Goal: Information Seeking & Learning: Learn about a topic

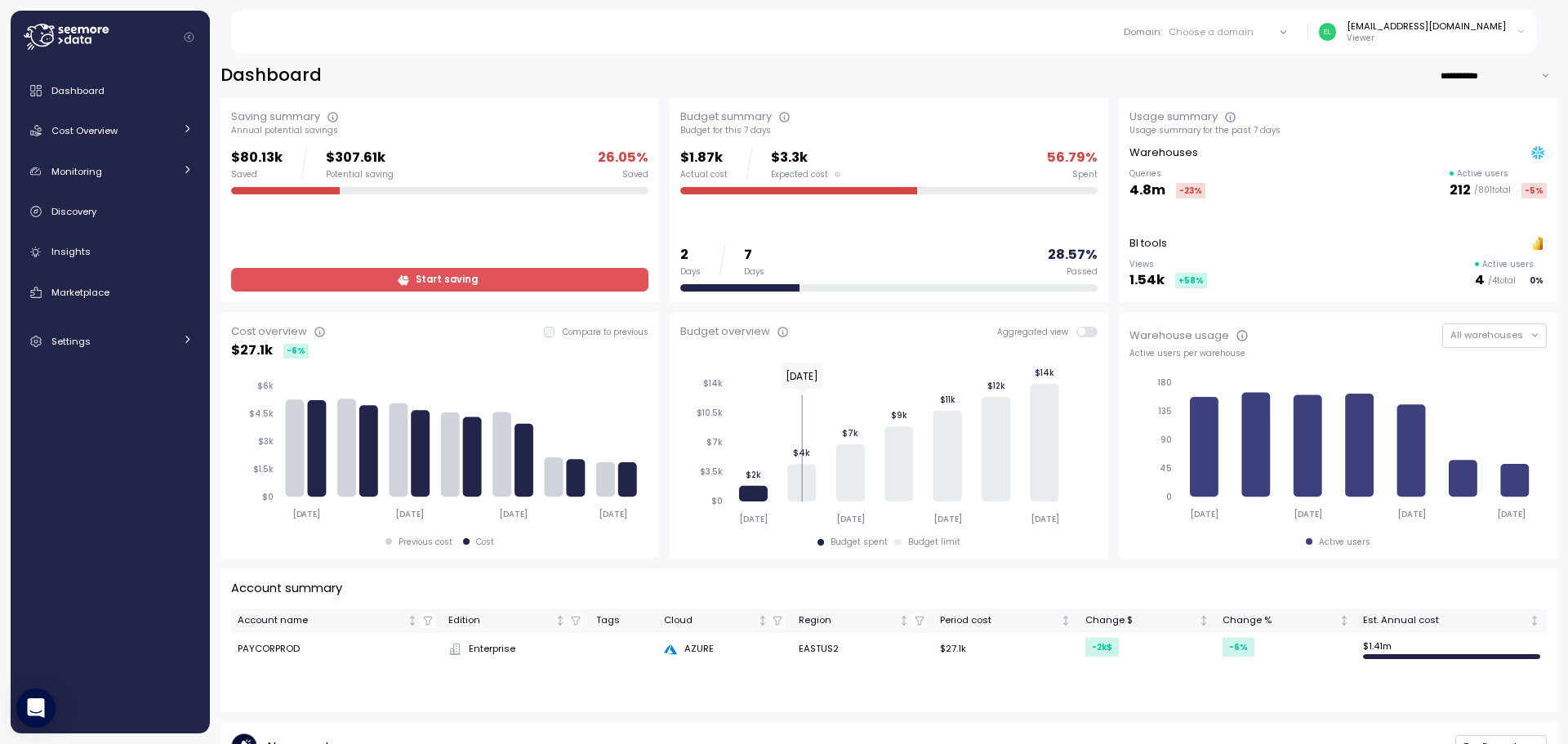
click at [1480, 70] on input "**********" at bounding box center [1498, 75] width 117 height 23
click at [1466, 120] on div "Last 30 days" at bounding box center [1477, 130] width 131 height 21
type input "**********"
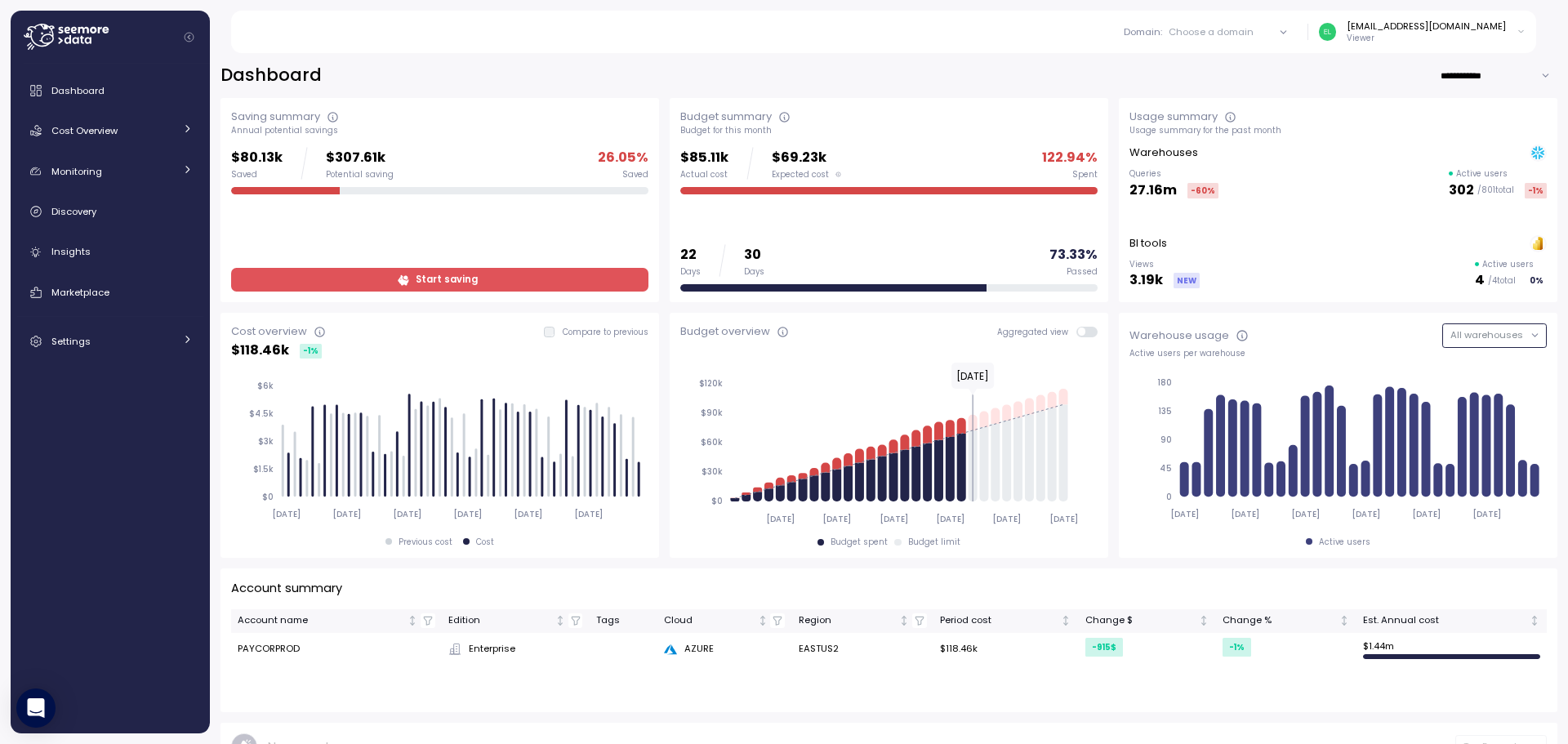
click at [1472, 340] on span "All warehouses" at bounding box center [1487, 335] width 72 height 13
click at [1396, 339] on div "Warehouse usage All warehouses" at bounding box center [1338, 335] width 417 height 23
click at [1163, 33] on p "Domain :" at bounding box center [1143, 31] width 38 height 13
click at [1238, 122] on div "CDM" at bounding box center [1245, 121] width 109 height 20
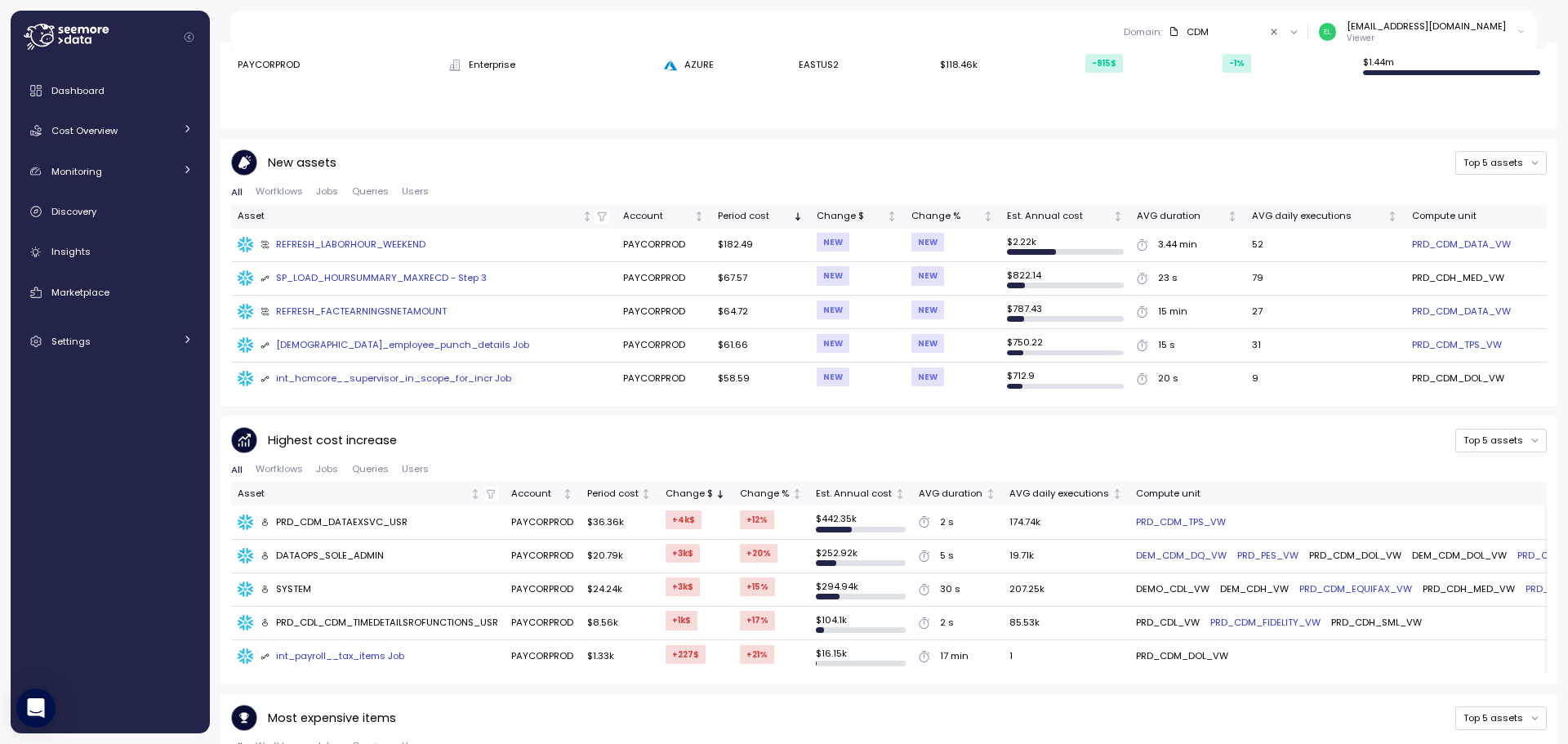
scroll to position [567, 0]
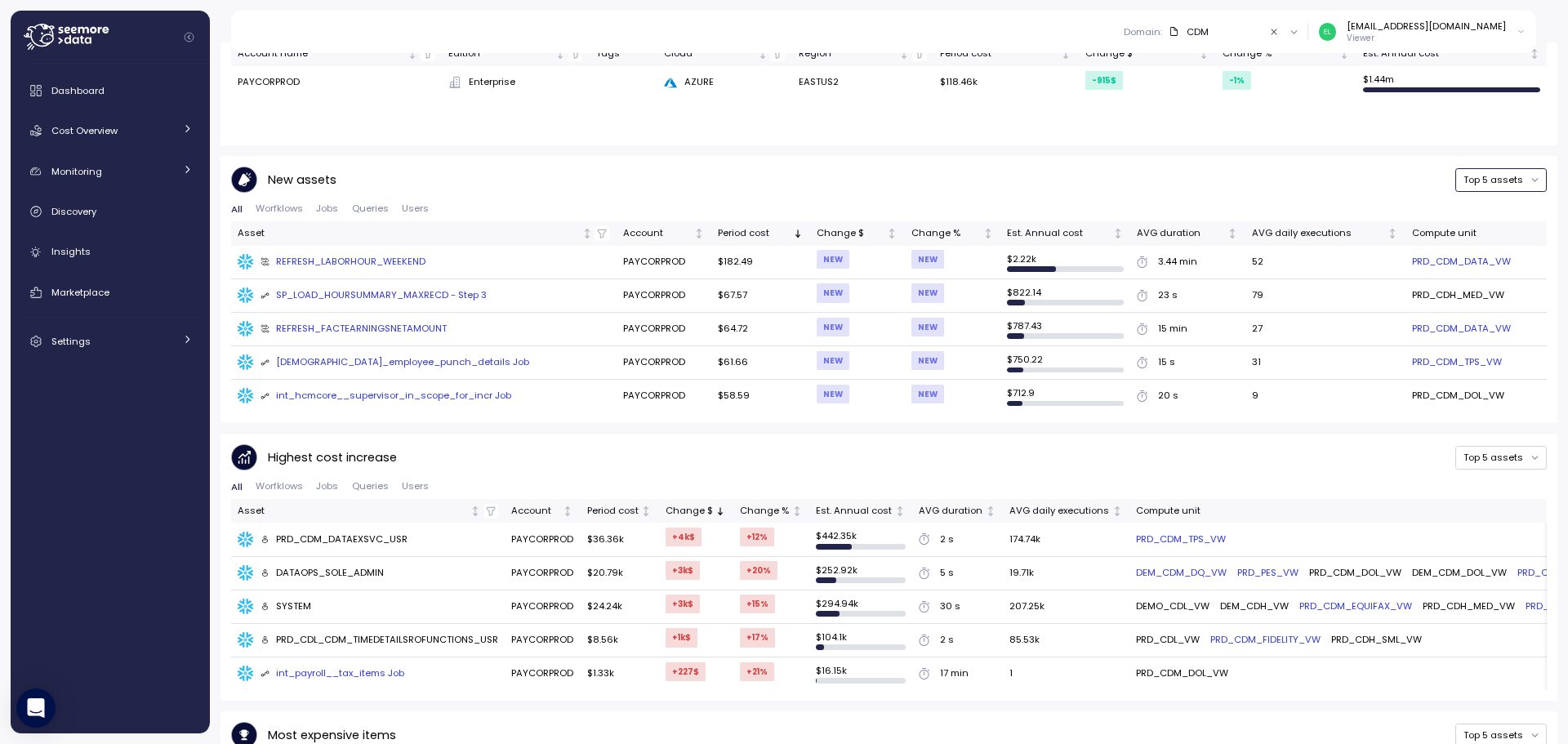
click at [1517, 169] on button "Top 5 assets" at bounding box center [1501, 180] width 91 height 23
click at [1348, 192] on div "New assets Top 5 assets" at bounding box center [889, 180] width 1316 height 27
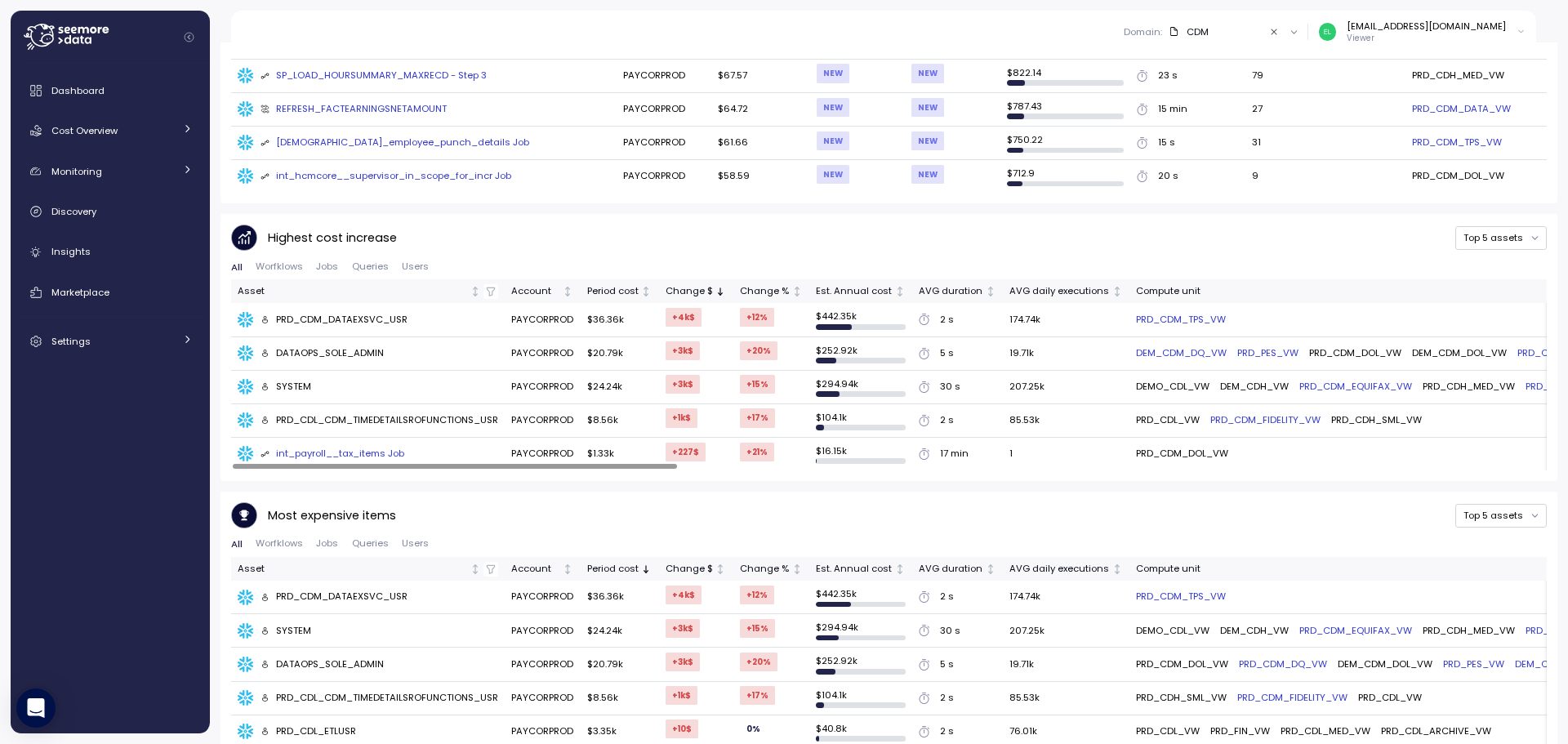
scroll to position [812, 0]
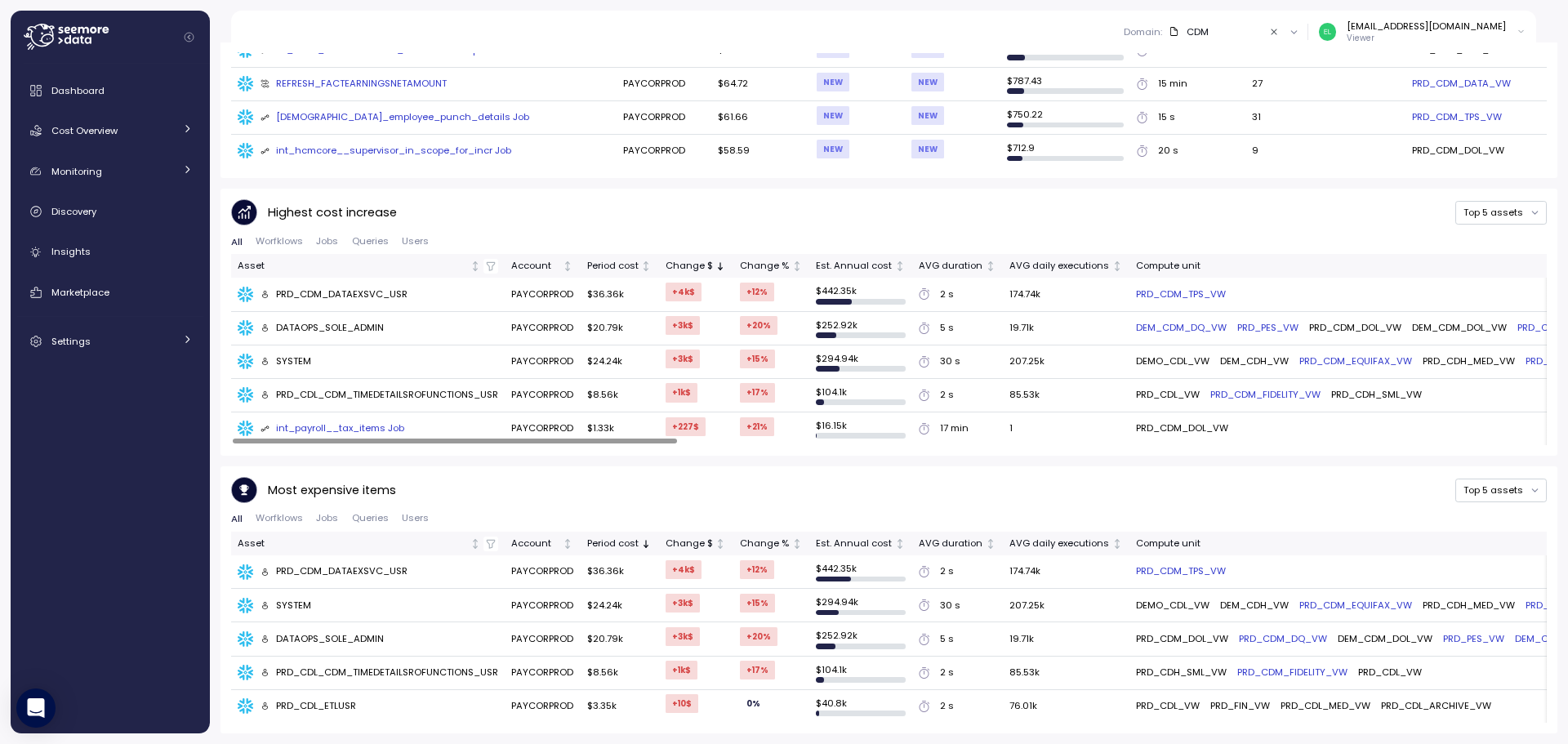
click at [892, 495] on div "Most expensive items Top 5 assets" at bounding box center [889, 491] width 1316 height 27
click at [98, 133] on span "Cost Overview" at bounding box center [84, 131] width 66 height 13
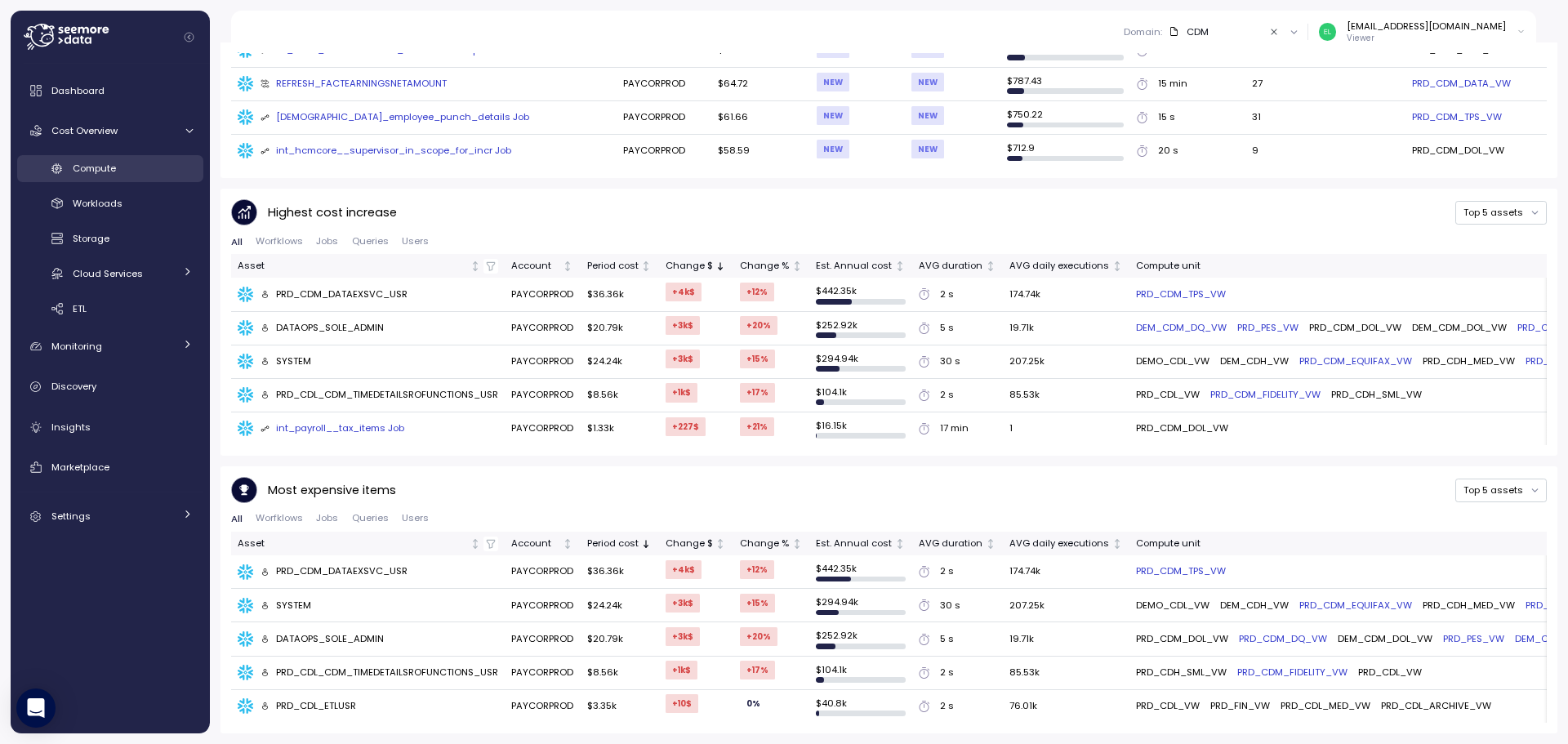
click at [103, 175] on div "Compute" at bounding box center [132, 168] width 120 height 16
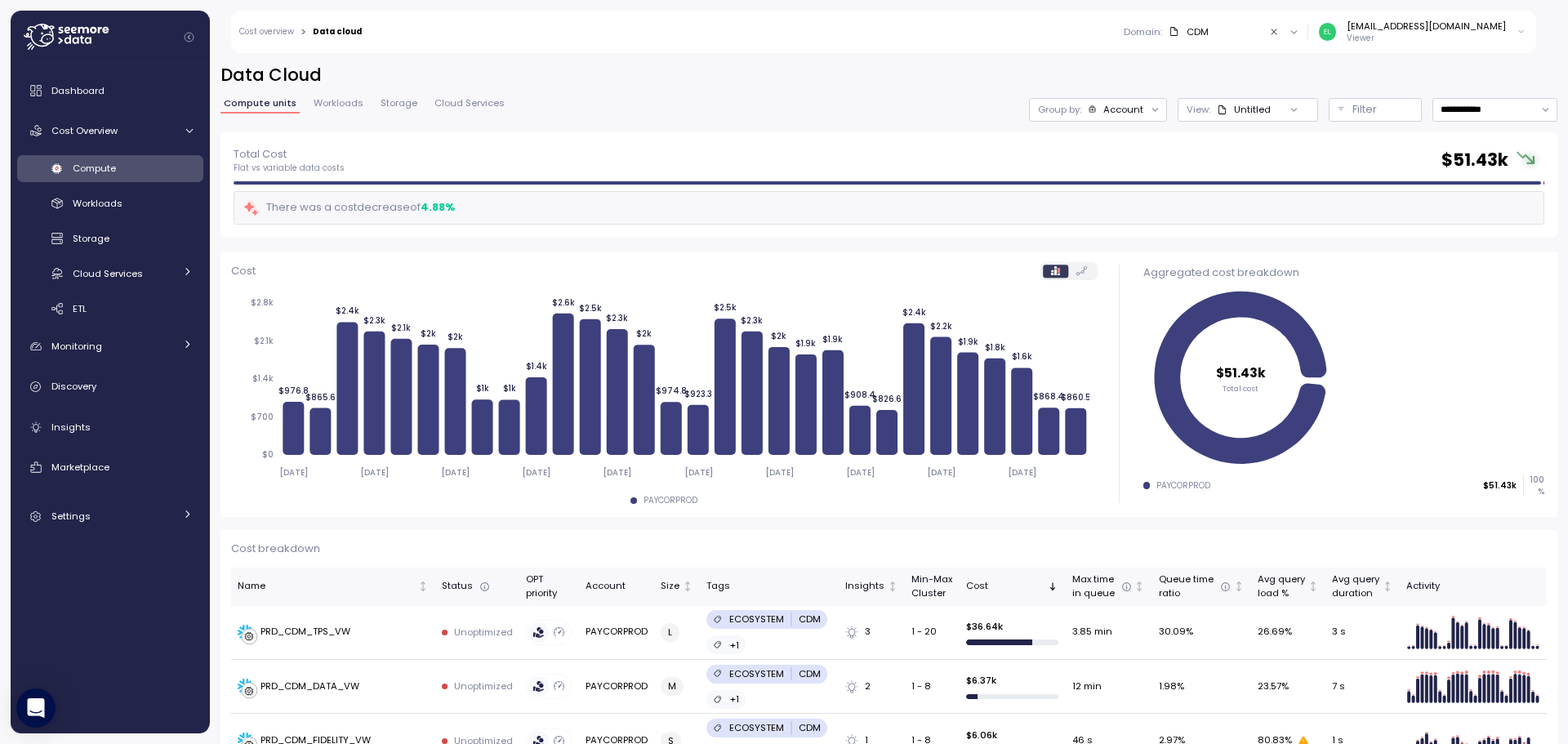
click at [1104, 108] on div "Account" at bounding box center [1123, 109] width 40 height 13
click at [337, 27] on div "Cost overview > Data cloud" at bounding box center [300, 32] width 123 height 11
click at [1097, 99] on div "Group by: Account" at bounding box center [1098, 110] width 138 height 23
click at [1231, 147] on div "Total Cost Flat vs variable data costs $ 51.43k" at bounding box center [889, 159] width 1311 height 30
click at [1271, 107] on div at bounding box center [1294, 110] width 47 height 23
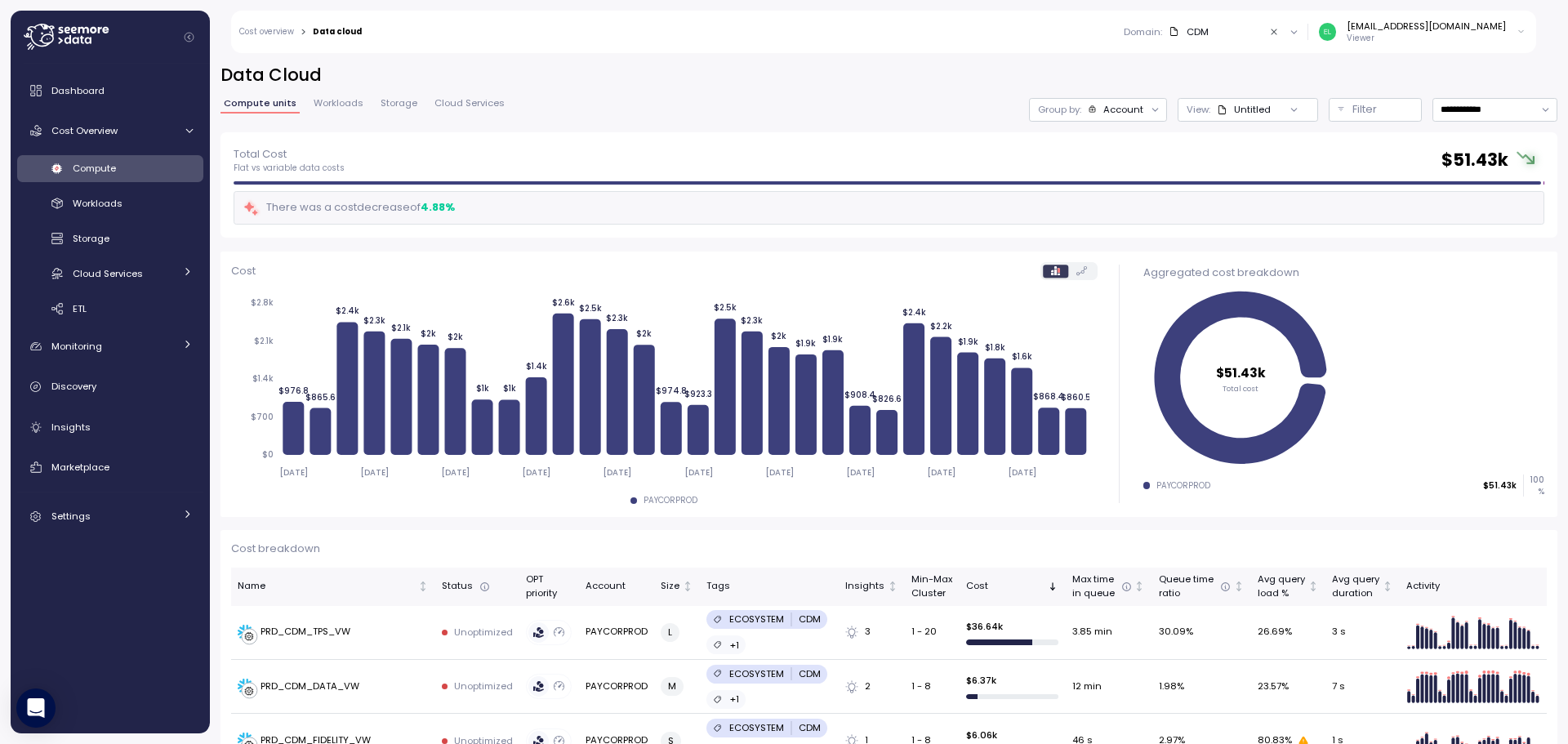
click at [1289, 109] on icon at bounding box center [1294, 110] width 11 height 11
click at [1335, 141] on div "Total Cost Flat vs variable data costs $ 51.43k There was a cost decrease of 4.…" at bounding box center [889, 185] width 1337 height 107
click at [1352, 110] on div "Filter" at bounding box center [1383, 109] width 61 height 16
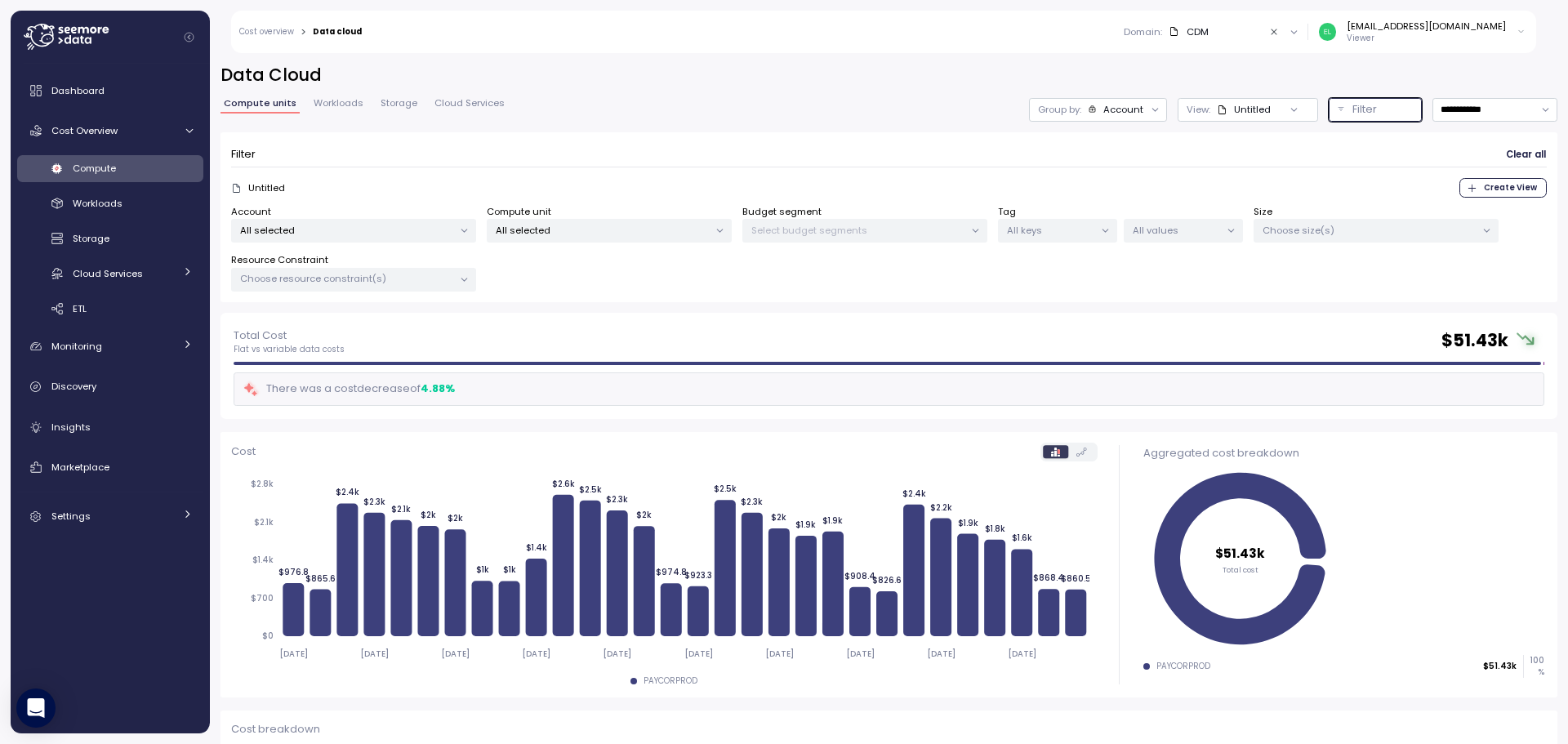
click at [335, 226] on p "All selected" at bounding box center [346, 230] width 213 height 13
click at [576, 219] on div "All selected" at bounding box center [609, 231] width 245 height 23
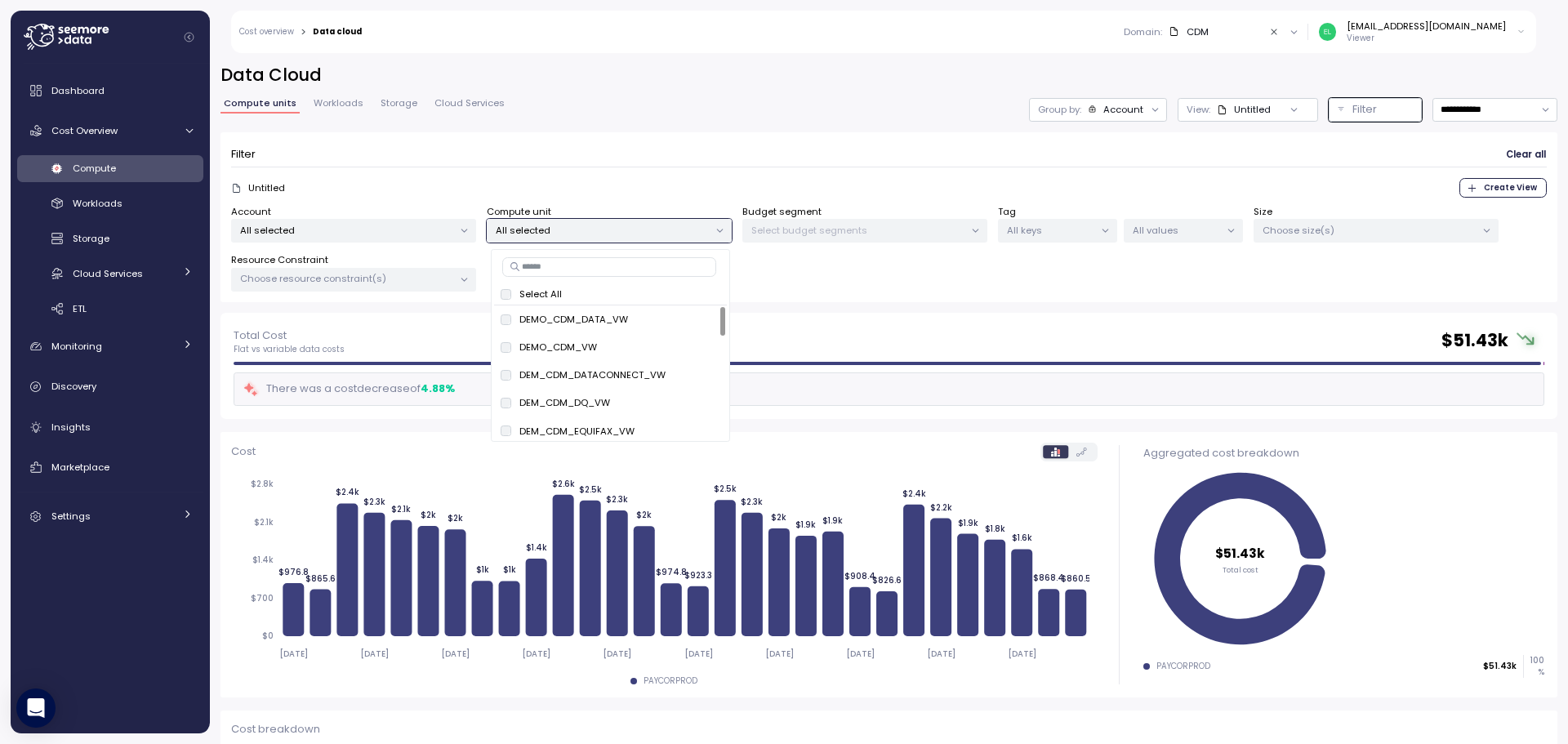
click at [555, 278] on div "Select All DEMO_CDM_DATA_VW only DEMO_CDM_VW only DEM_CDM_DATACONNECT_VW only D…" at bounding box center [609, 345] width 239 height 192
click at [560, 265] on input at bounding box center [609, 267] width 214 height 20
type input "**********"
click at [670, 320] on span "only" at bounding box center [668, 320] width 19 height 18
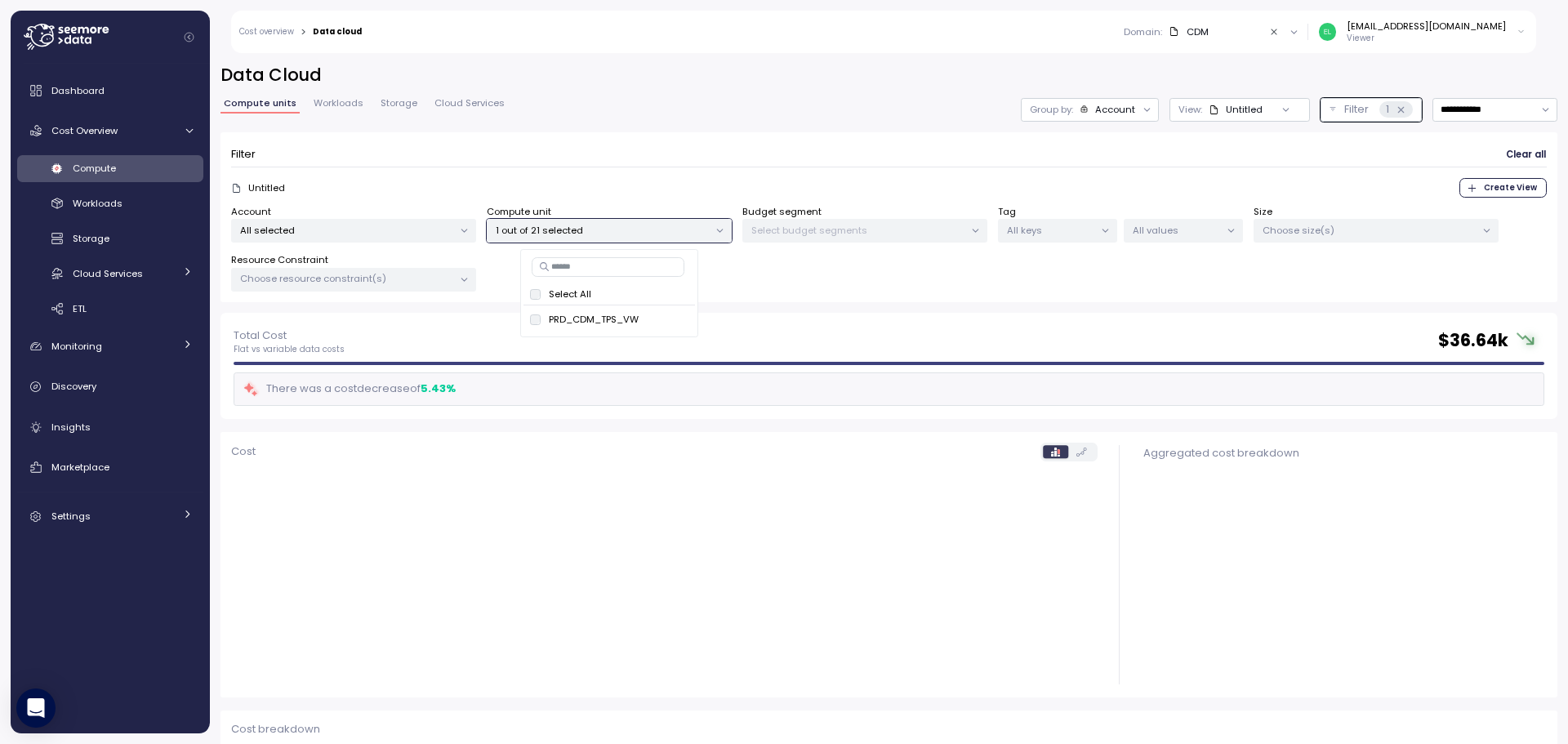
click at [877, 253] on div "Account All selected Compute unit 1 out of 21 selected Budget segment Select bu…" at bounding box center [889, 249] width 1316 height 88
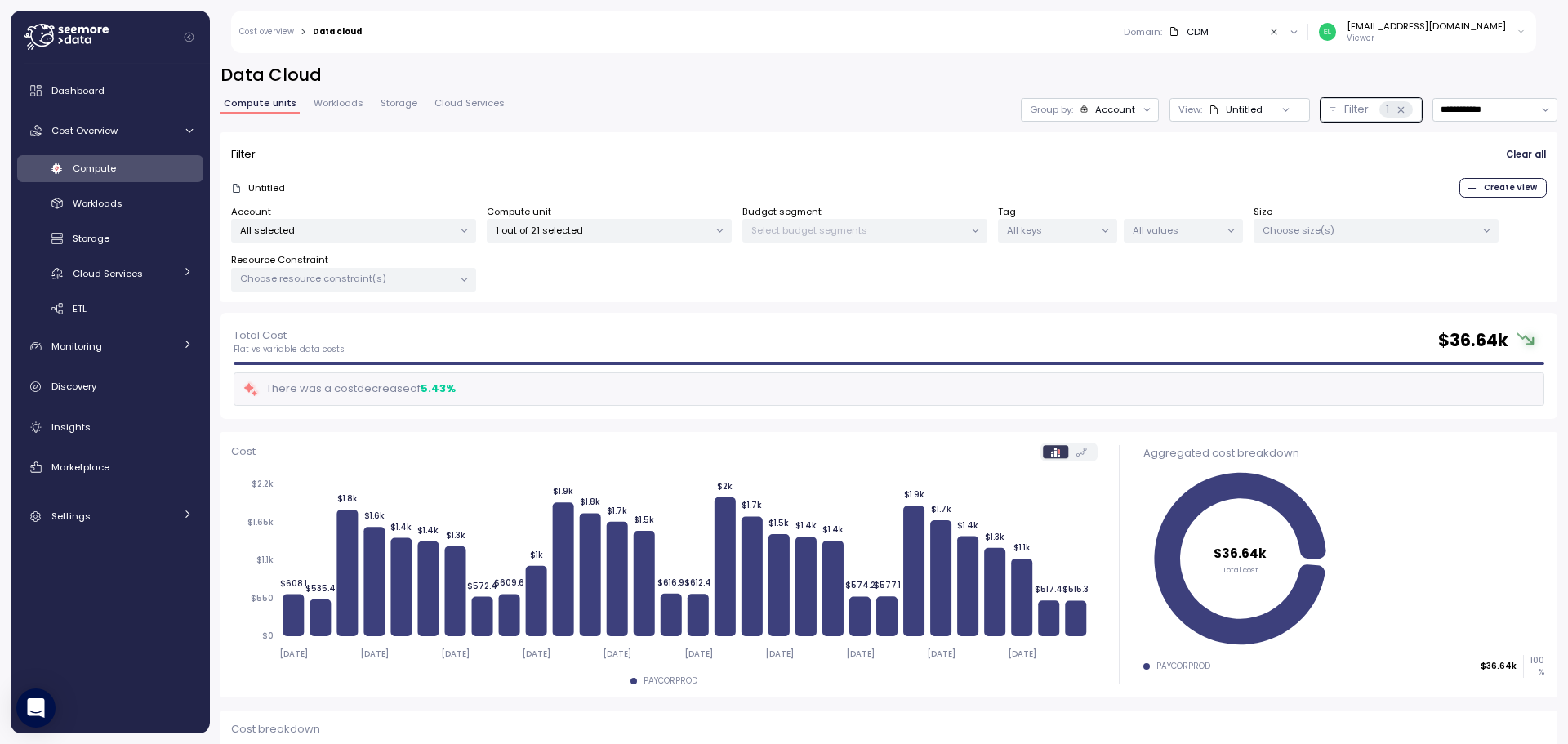
click at [1317, 227] on p "Choose size(s)" at bounding box center [1369, 230] width 213 height 13
click at [1146, 226] on p "All values" at bounding box center [1177, 230] width 88 height 13
click at [1069, 224] on p "All keys" at bounding box center [1051, 230] width 88 height 13
click at [1061, 185] on div "Untitled Create View" at bounding box center [889, 188] width 1316 height 20
click at [394, 278] on p "Choose resource constraint(s)" at bounding box center [346, 278] width 213 height 13
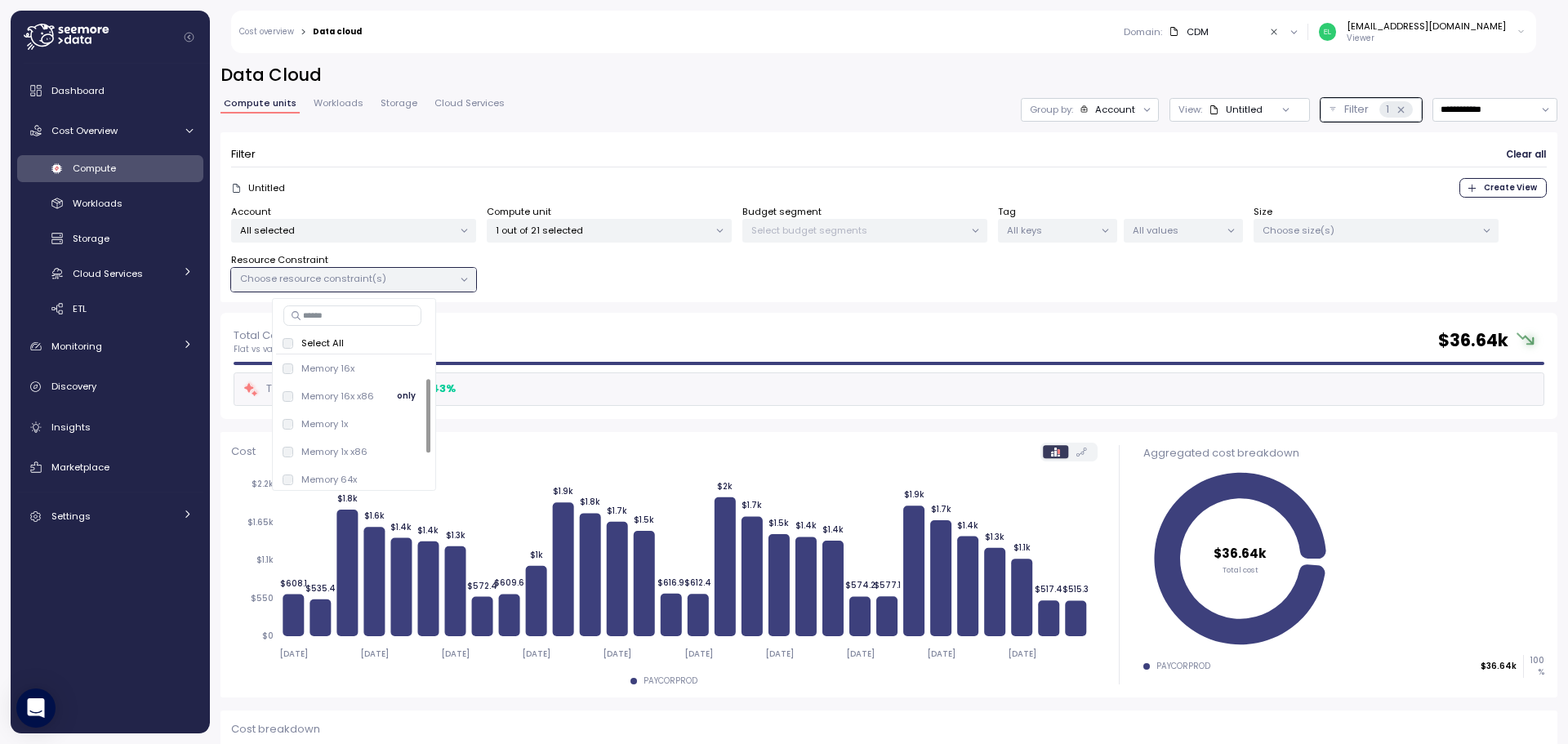
scroll to position [90, 0]
click at [604, 257] on div "Account All selected Compute unit 1 out of 21 selected Budget segment Select bu…" at bounding box center [889, 249] width 1316 height 88
drag, startPoint x: 802, startPoint y: 145, endPoint x: 786, endPoint y: 145, distance: 16.0
click at [797, 145] on div "Filter Clear all" at bounding box center [889, 155] width 1316 height 23
click at [1521, 110] on input "**********" at bounding box center [1496, 110] width 125 height 23
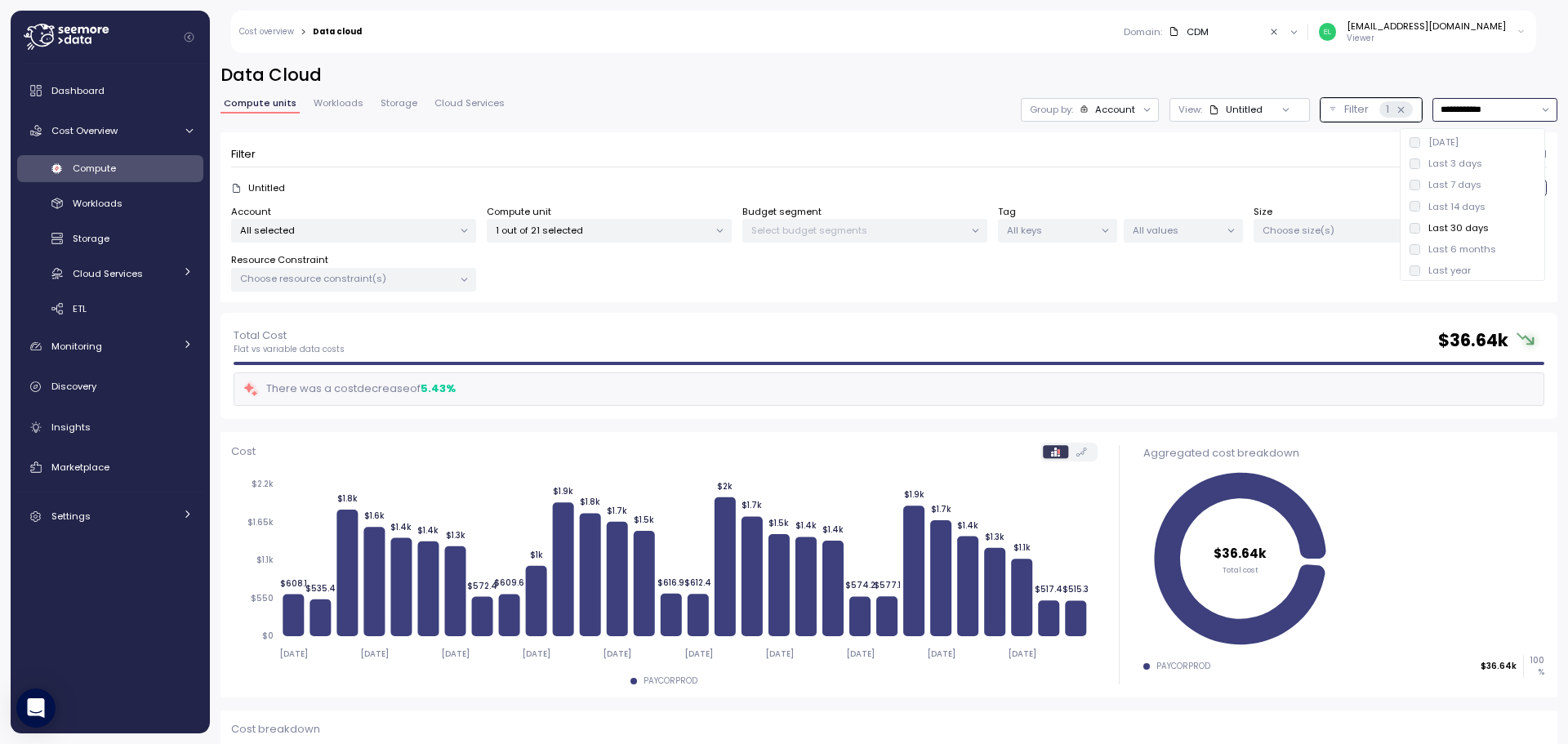
click at [1435, 203] on div "Last 14 days" at bounding box center [1457, 207] width 57 height 13
type input "**********"
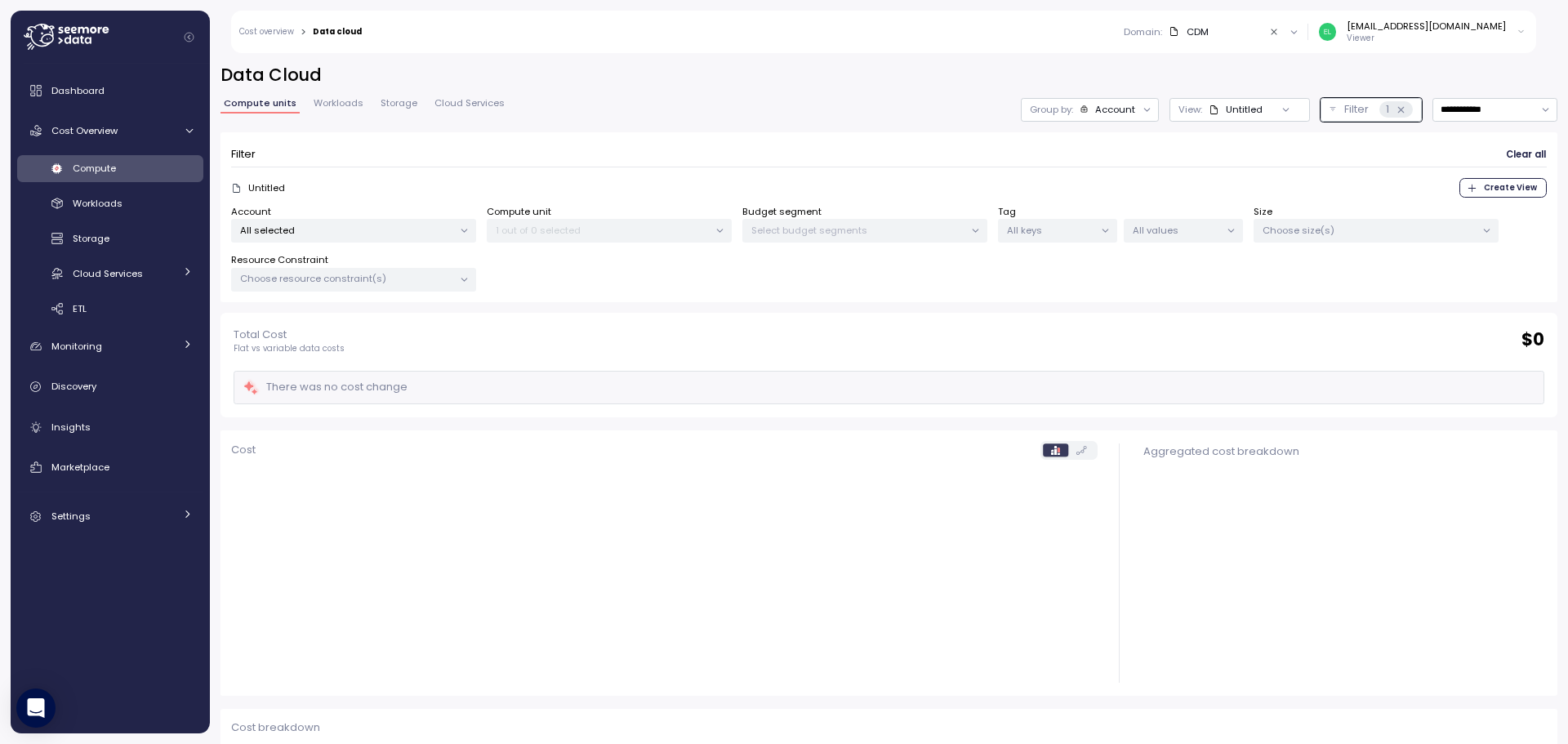
click at [892, 285] on div "Account All selected Compute unit 1 out of 0 selected Budget segment Select bud…" at bounding box center [889, 249] width 1316 height 88
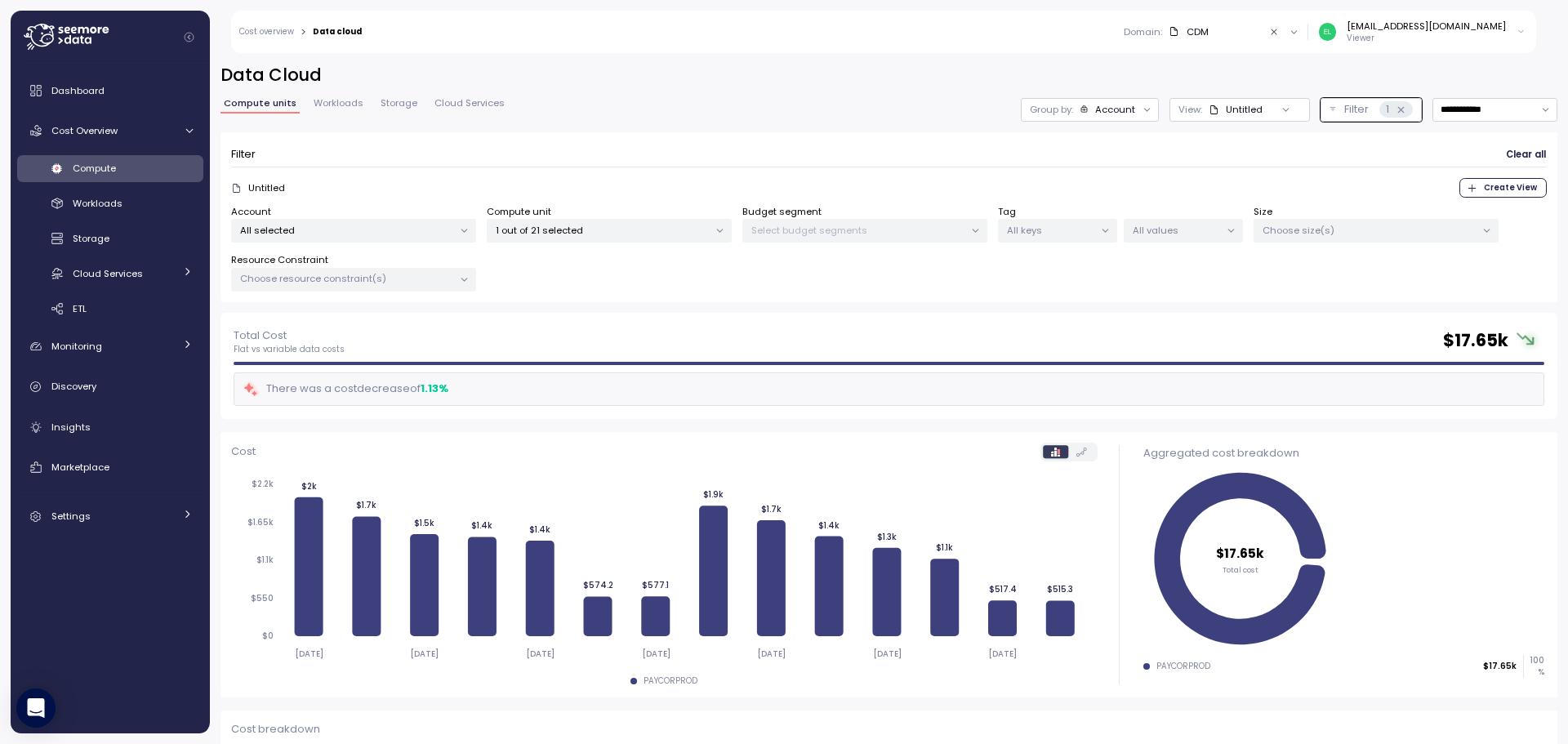
click at [860, 144] on div "Filter Clear all" at bounding box center [889, 155] width 1316 height 23
click at [253, 150] on p "Filter" at bounding box center [243, 154] width 24 height 16
click at [1087, 277] on div "Account All selected Compute unit 1 out of 21 selected Budget segment Select bu…" at bounding box center [889, 249] width 1316 height 88
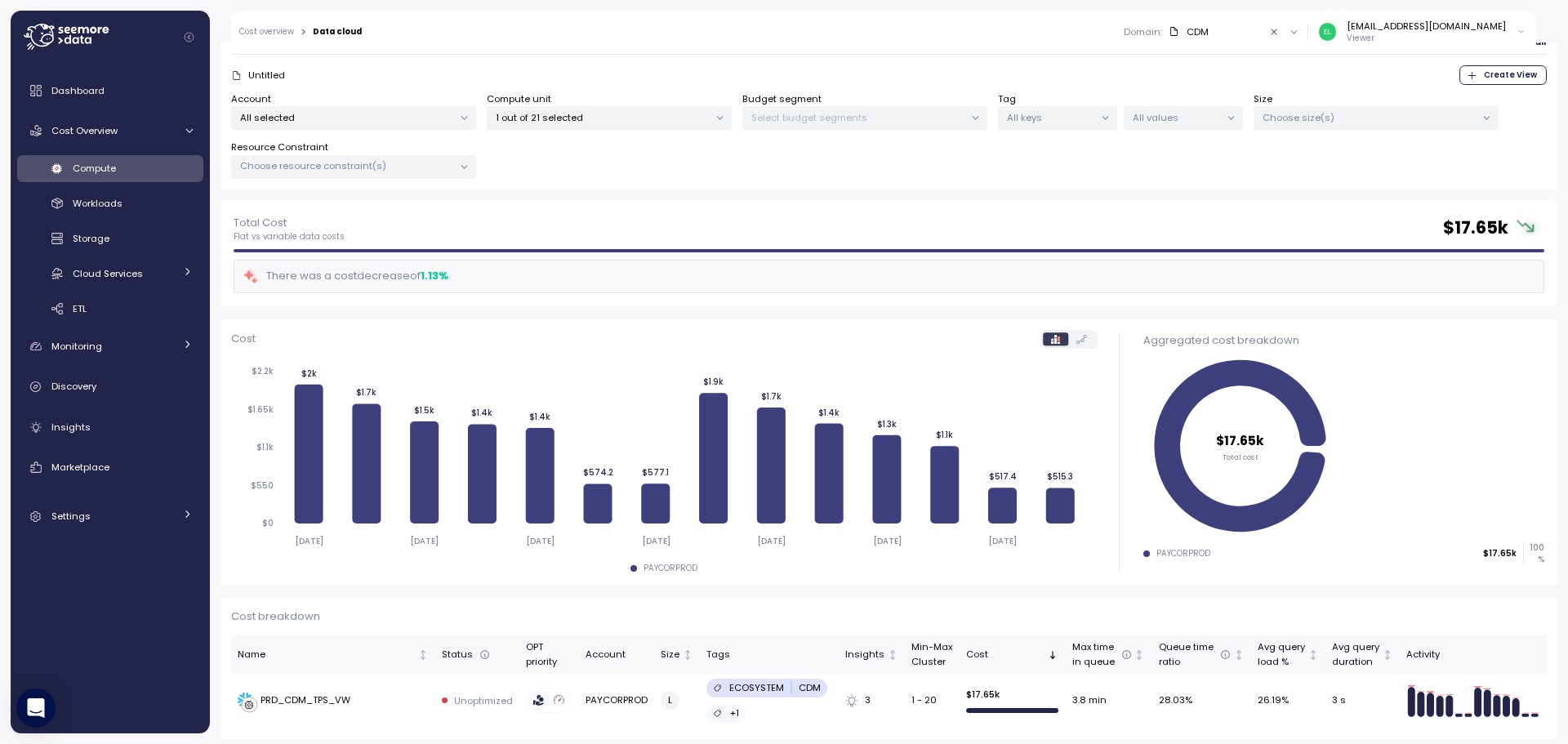
scroll to position [118, 0]
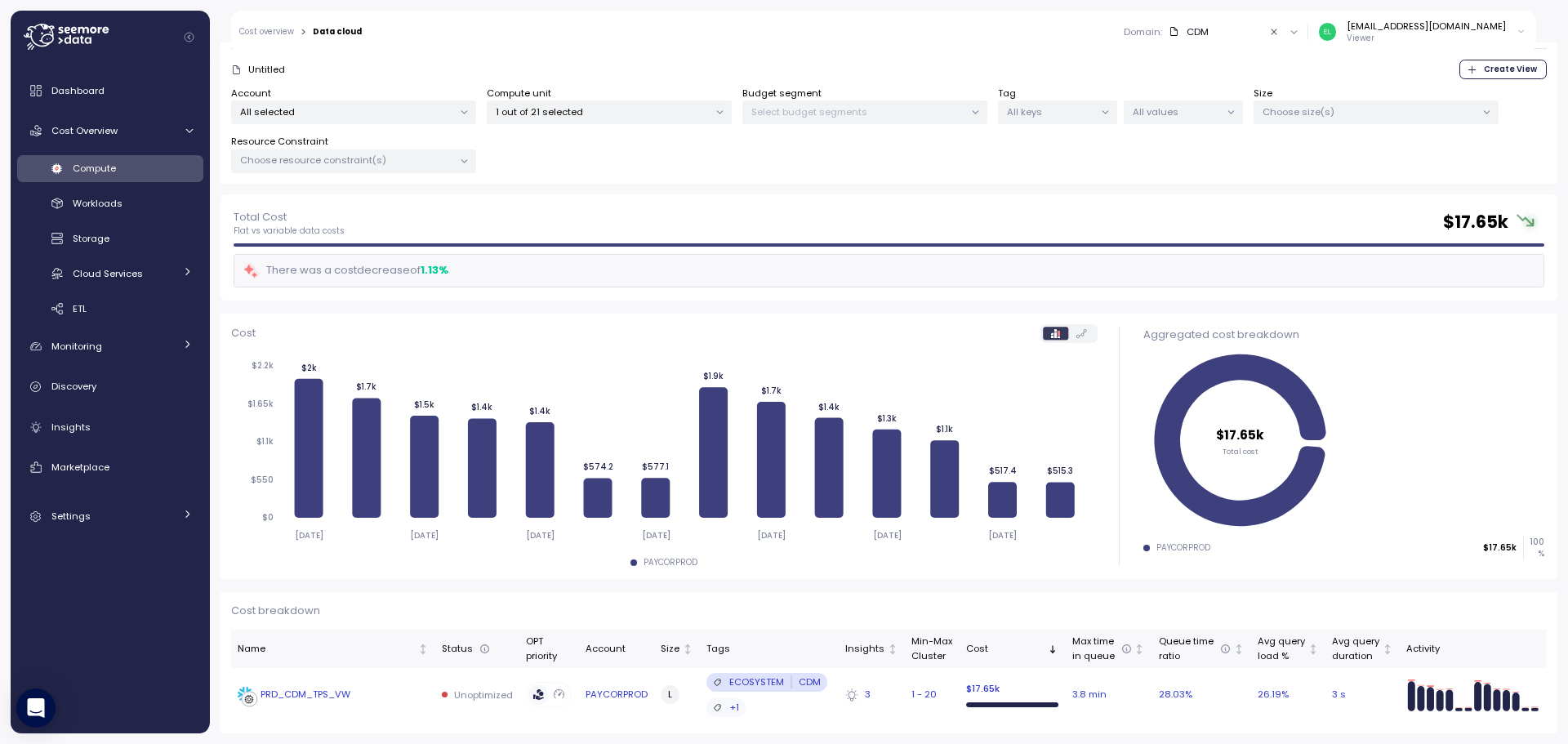
click at [846, 697] on icon at bounding box center [851, 695] width 13 height 13
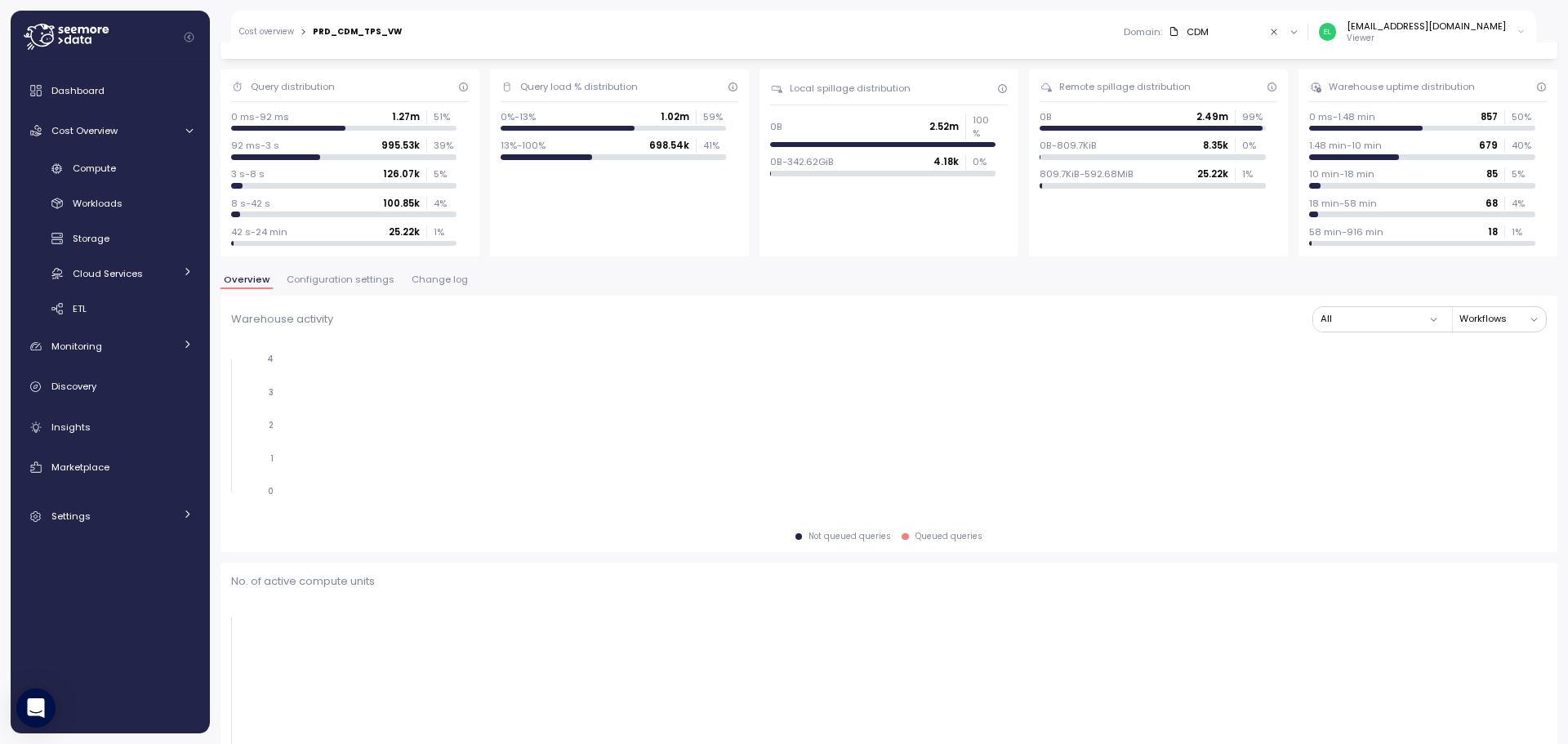
scroll to position [120, 0]
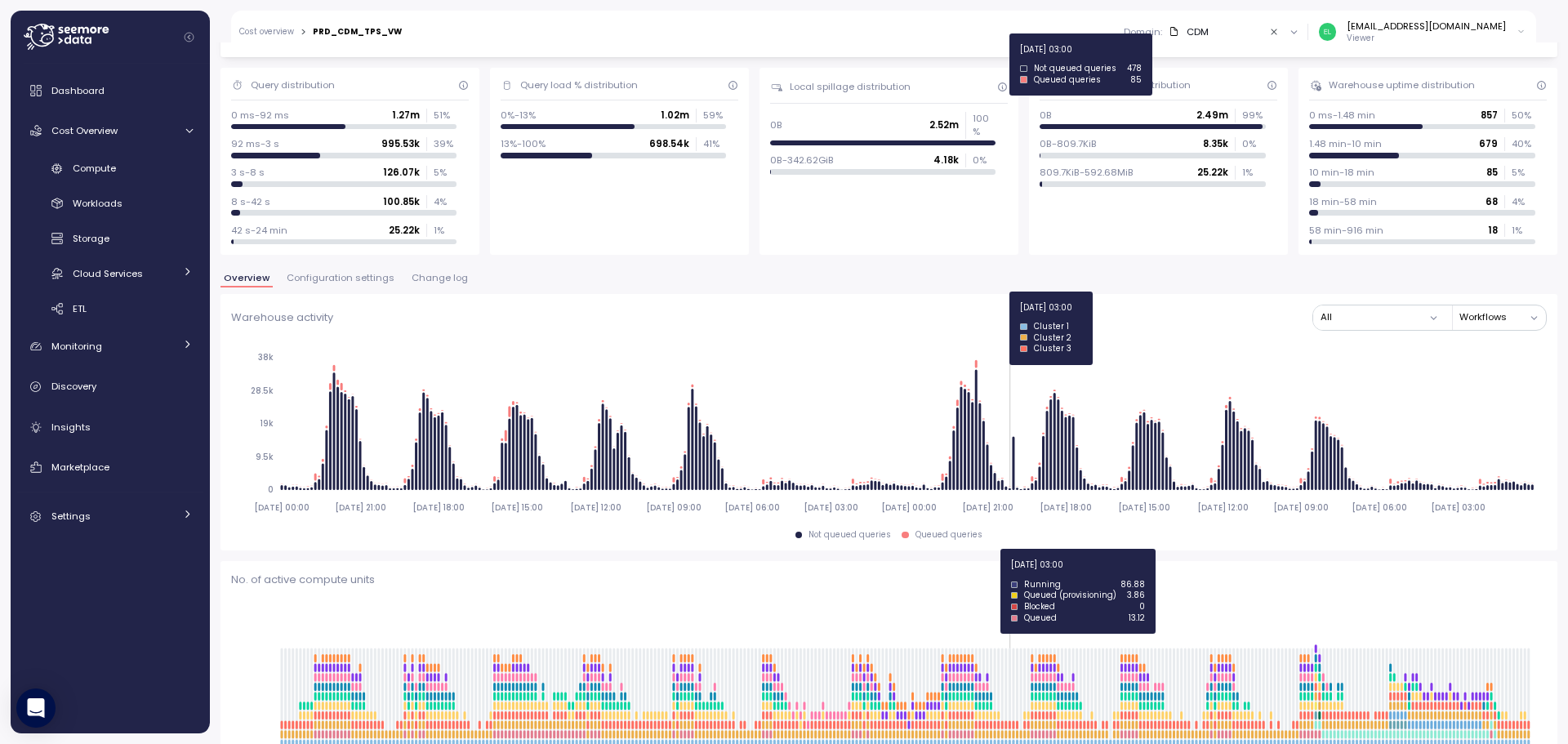
scroll to position [528, 0]
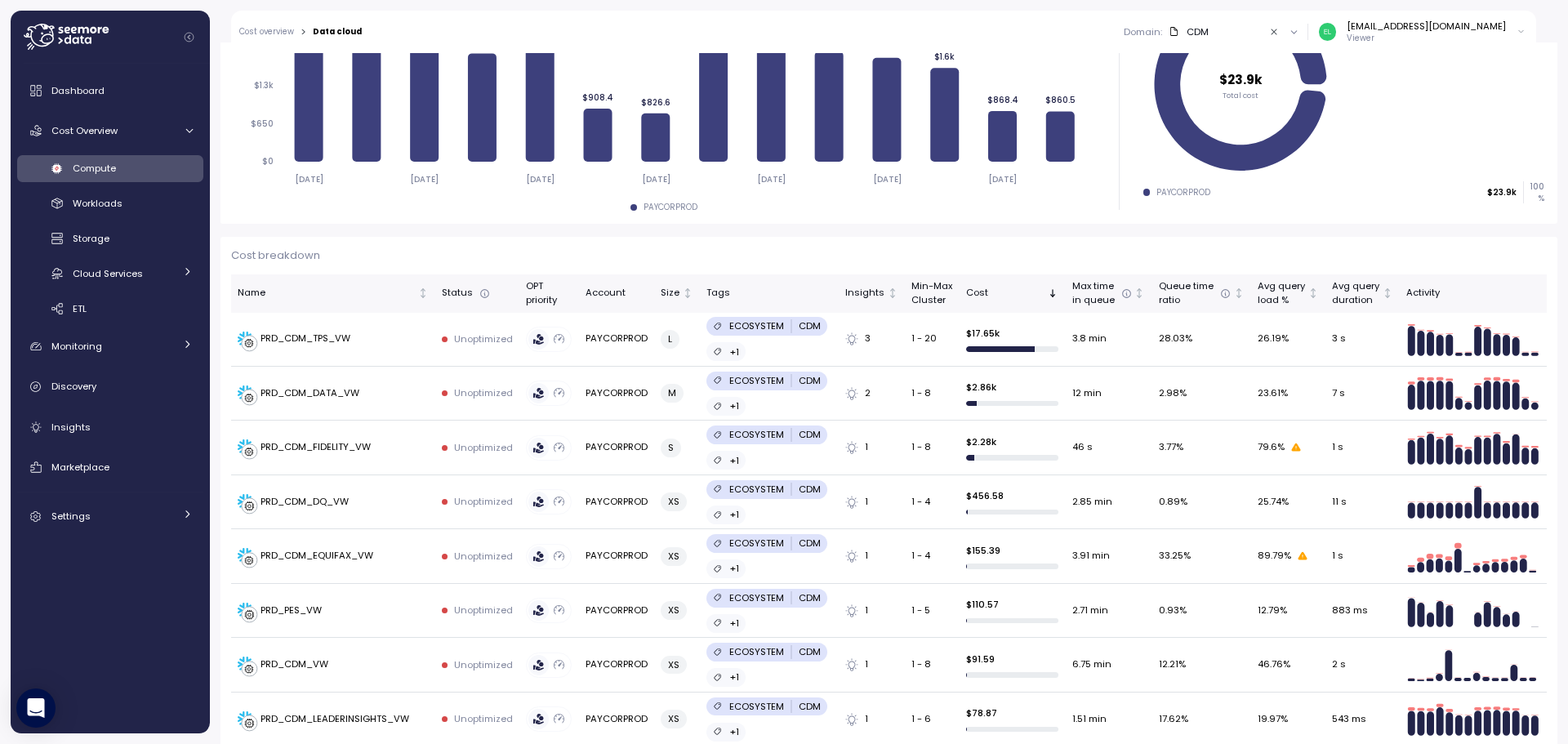
scroll to position [327, 0]
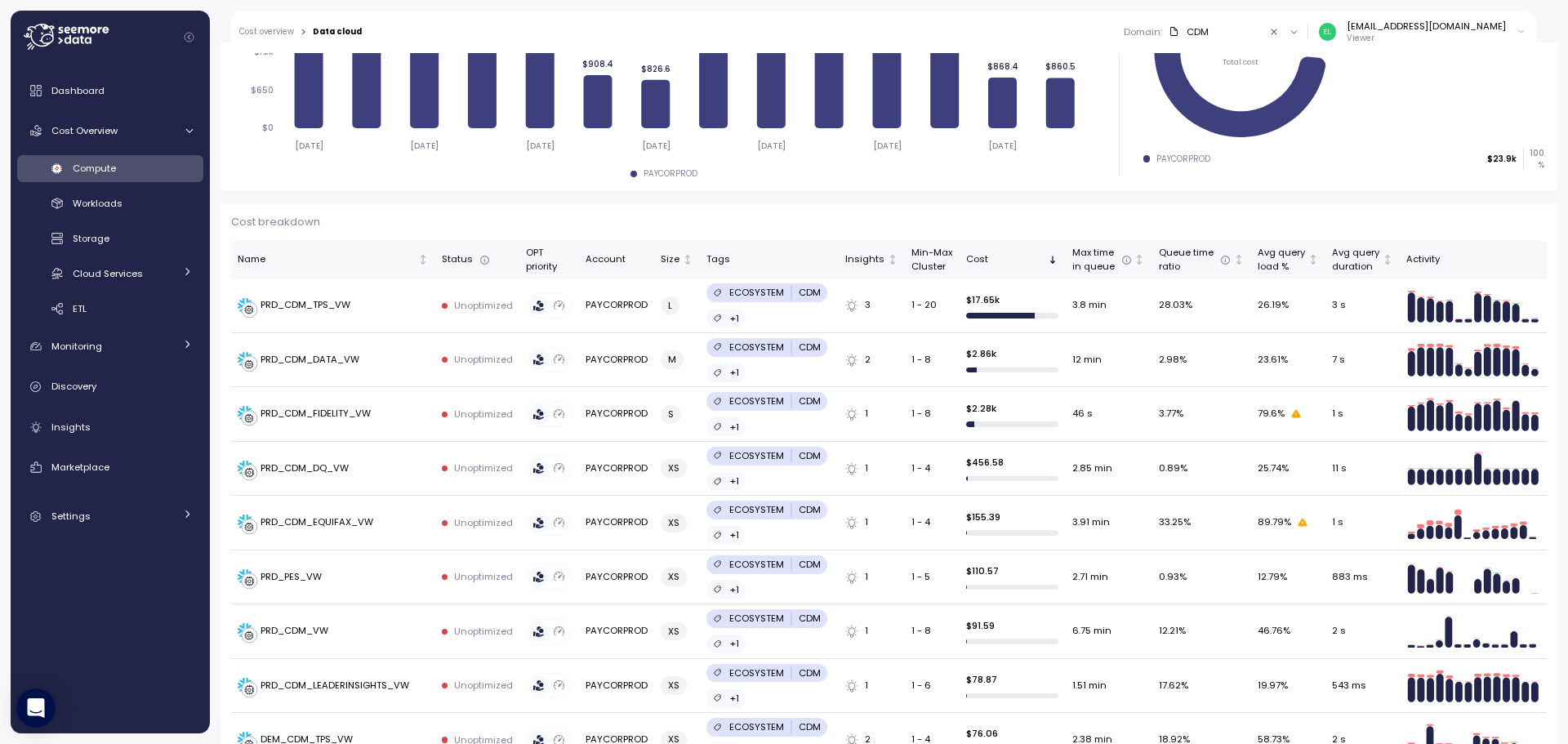
click at [1361, 215] on p "Cost breakdown" at bounding box center [889, 222] width 1316 height 16
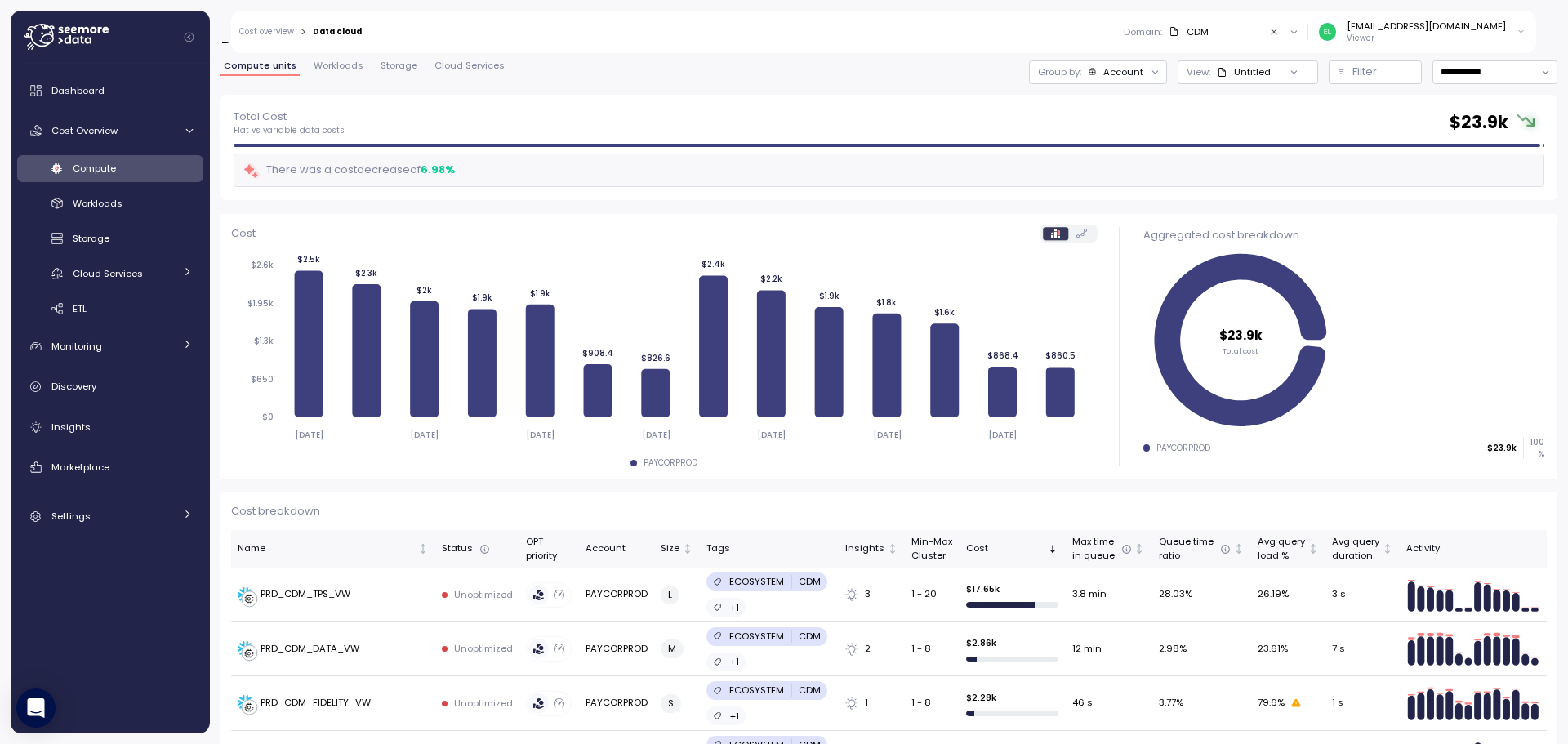
scroll to position [0, 0]
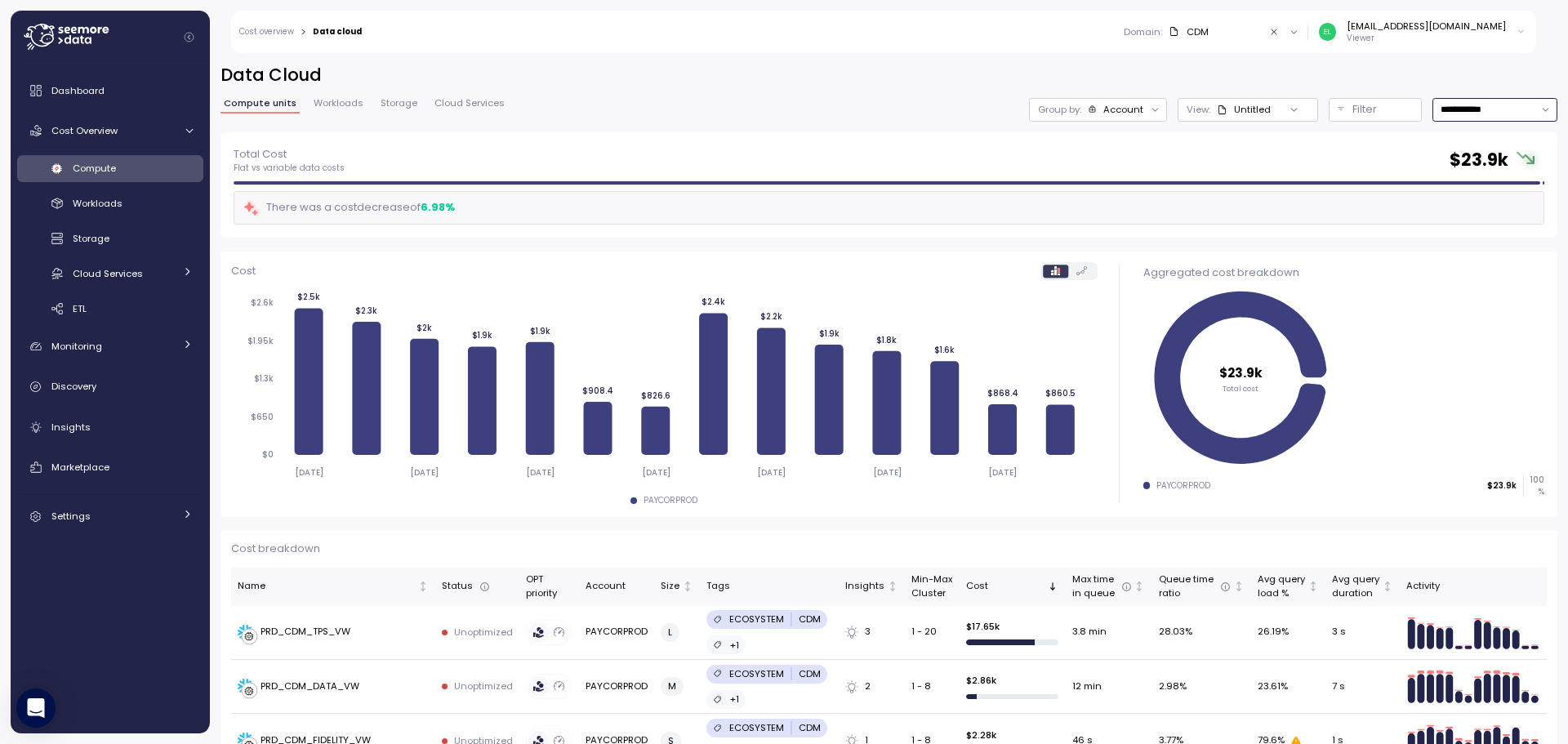
click at [1466, 107] on input "**********" at bounding box center [1496, 110] width 125 height 23
click at [1352, 104] on p "Filter" at bounding box center [1364, 109] width 24 height 16
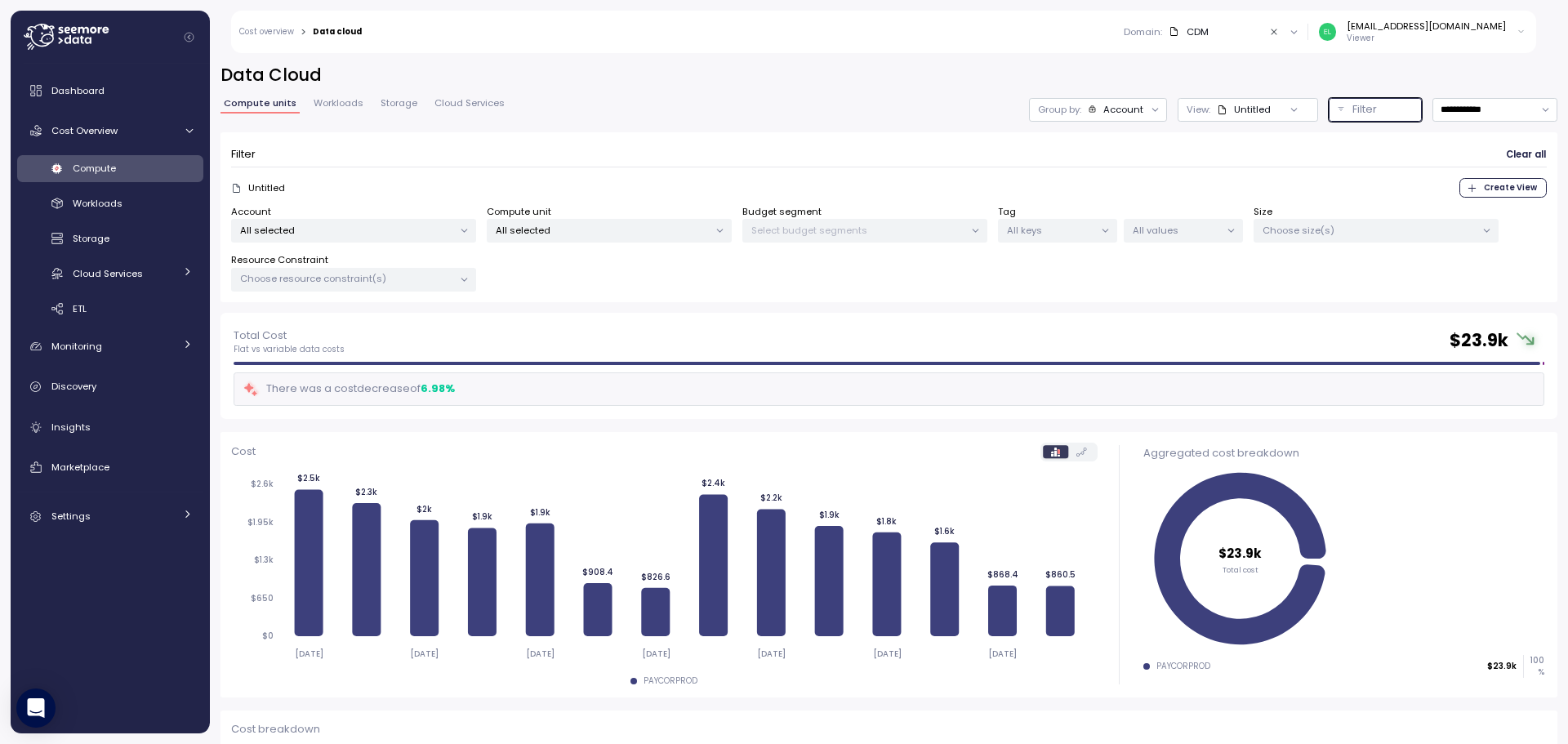
click at [1352, 104] on p "Filter" at bounding box center [1364, 109] width 24 height 16
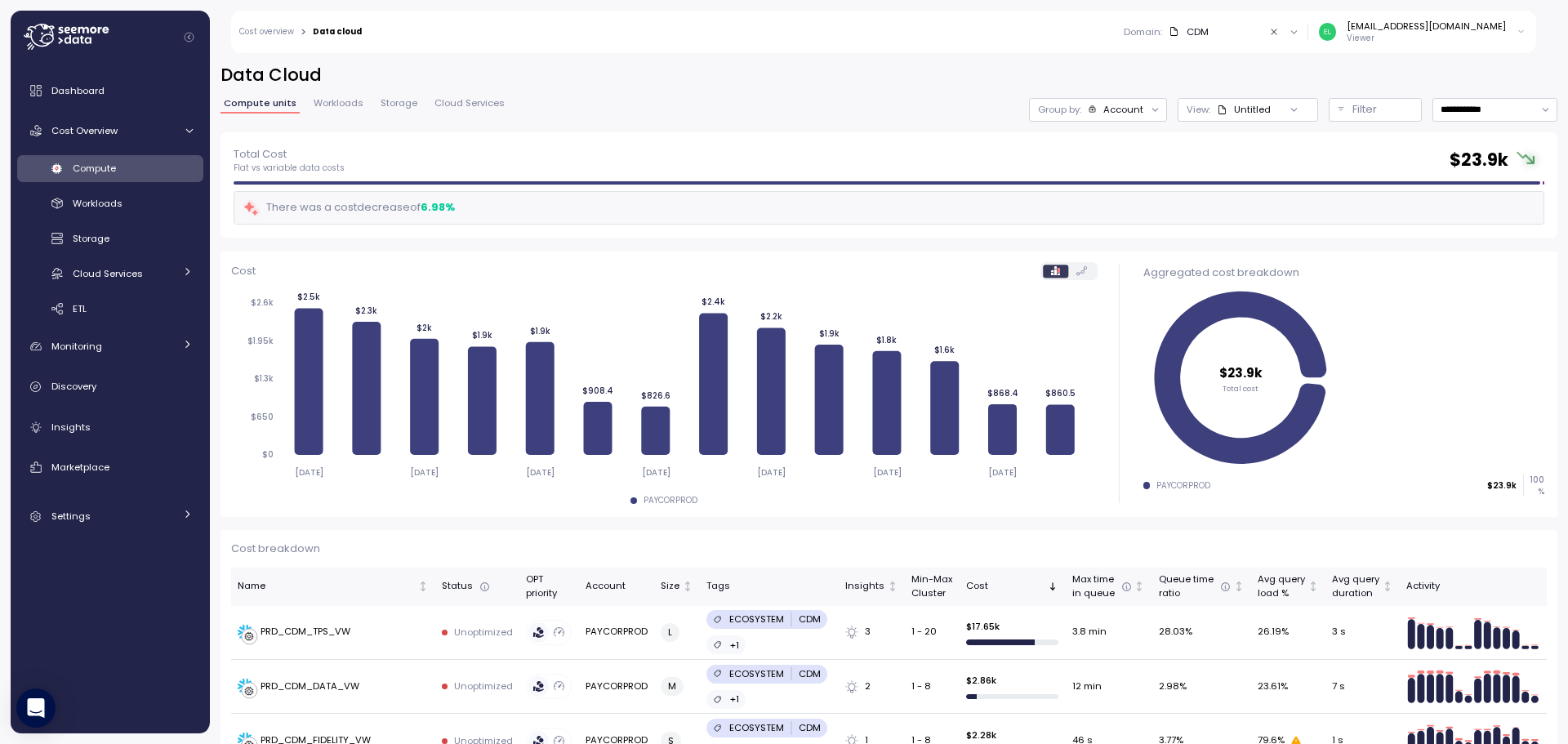
click at [975, 151] on div "Total Cost Flat vs variable data costs $ 23.9k" at bounding box center [889, 159] width 1311 height 30
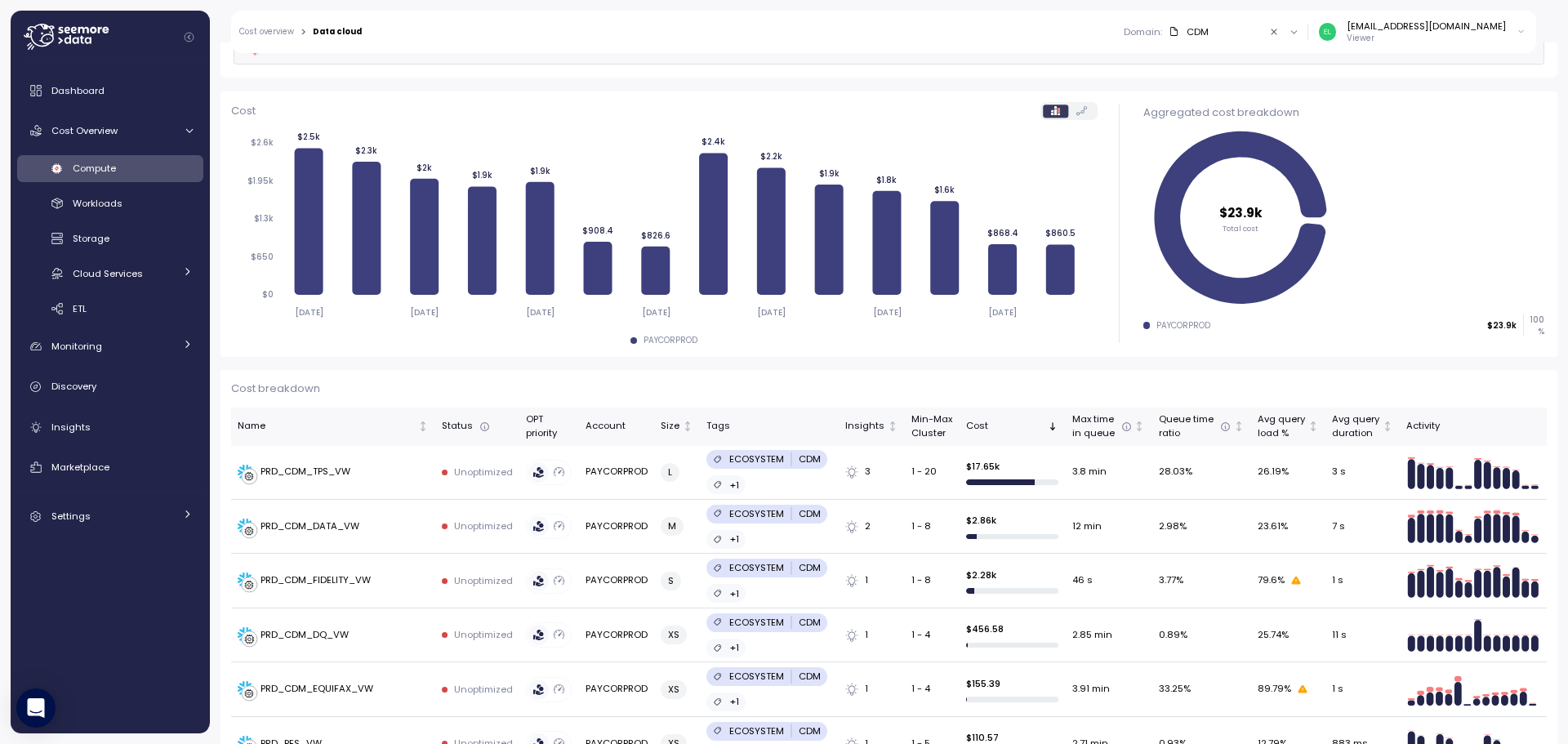
scroll to position [164, 0]
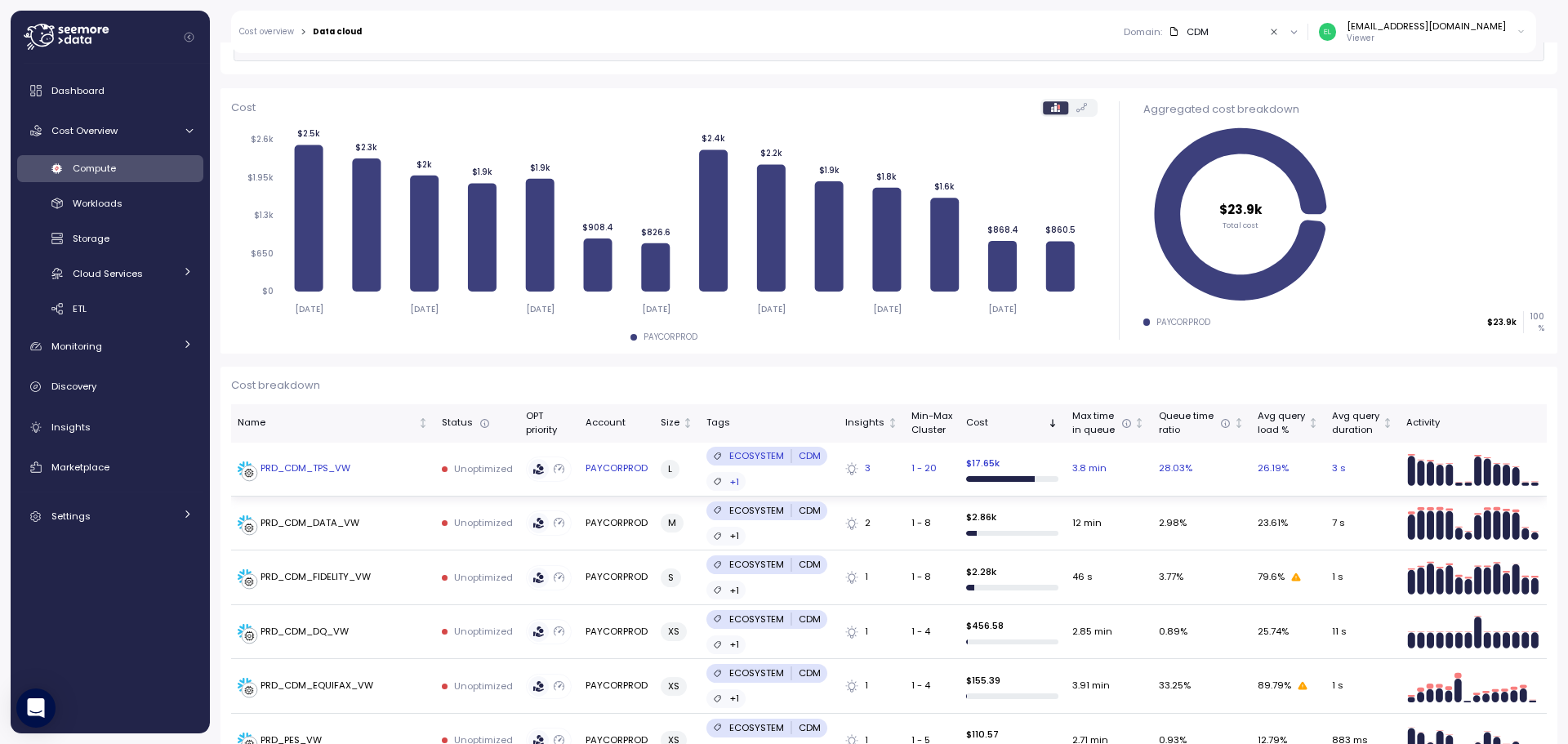
click at [320, 463] on div "PRD_CDM_TPS_VW" at bounding box center [305, 469] width 89 height 14
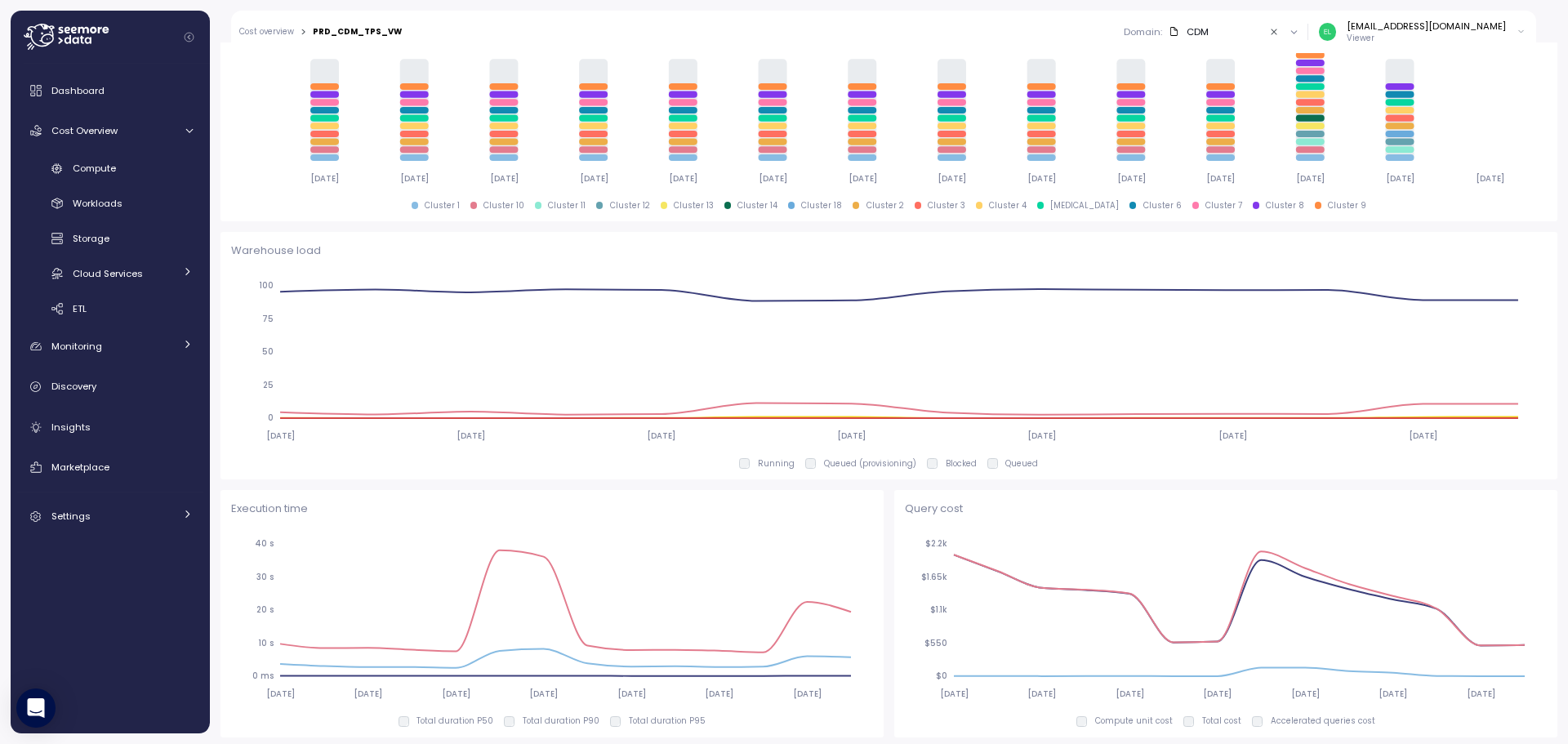
scroll to position [735, 0]
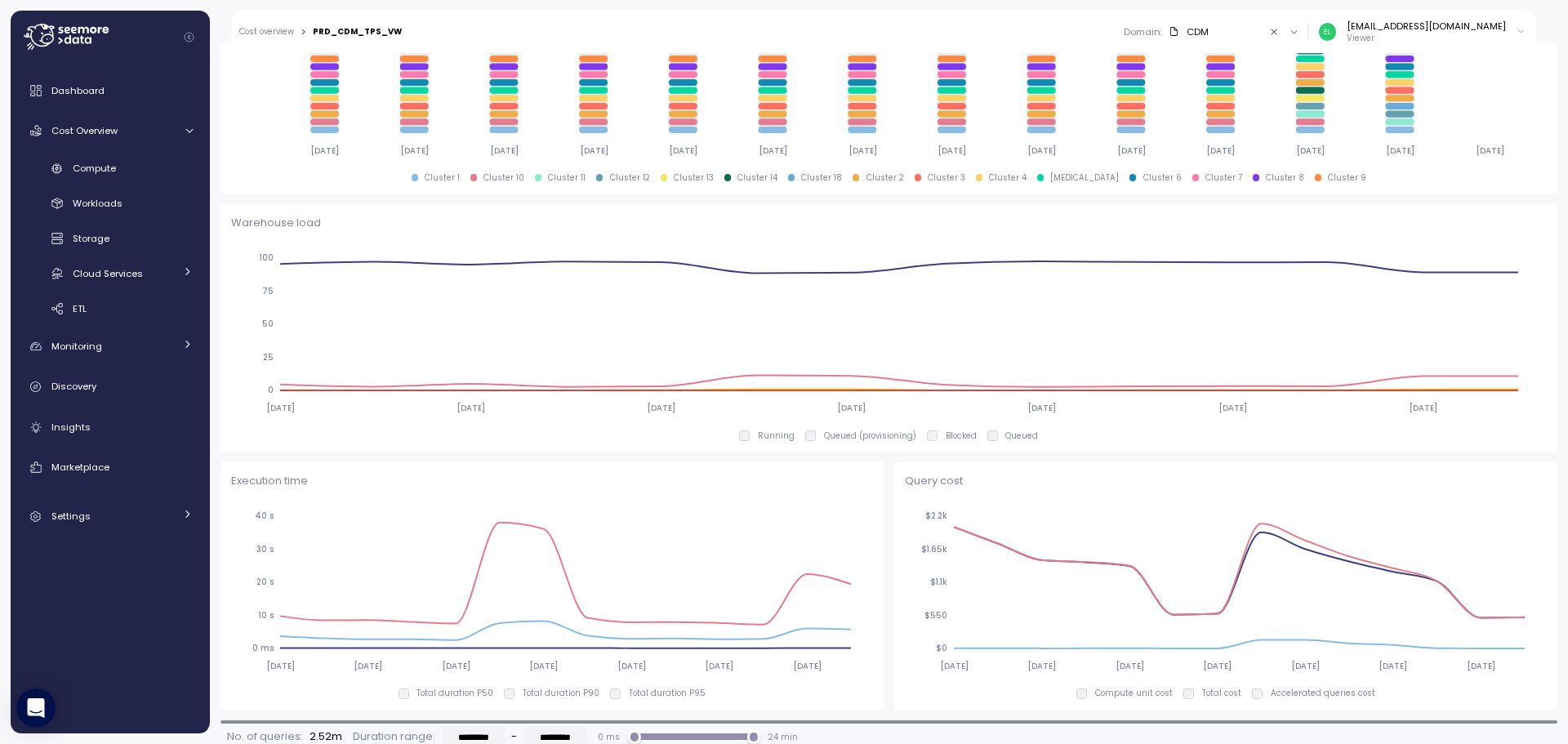
click at [1323, 688] on p "Accelerated queries cost" at bounding box center [1323, 693] width 105 height 12
click at [1132, 691] on p "Compute unit cost" at bounding box center [1134, 693] width 78 height 12
click at [657, 692] on p "Total duration P95" at bounding box center [668, 693] width 77 height 12
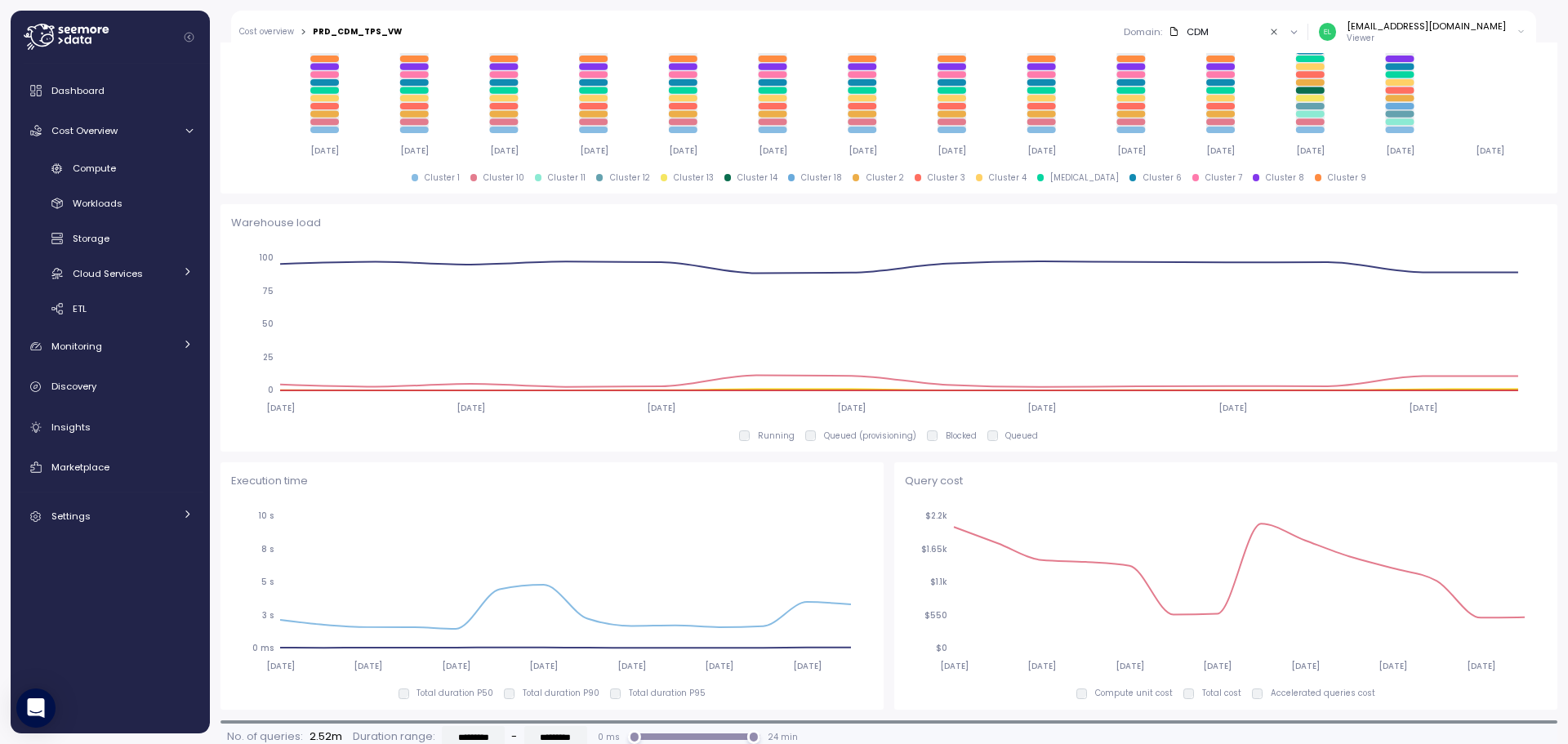
click at [657, 692] on p "Total duration P95" at bounding box center [668, 693] width 77 height 12
click at [484, 689] on p "Total duration P50" at bounding box center [455, 693] width 77 height 12
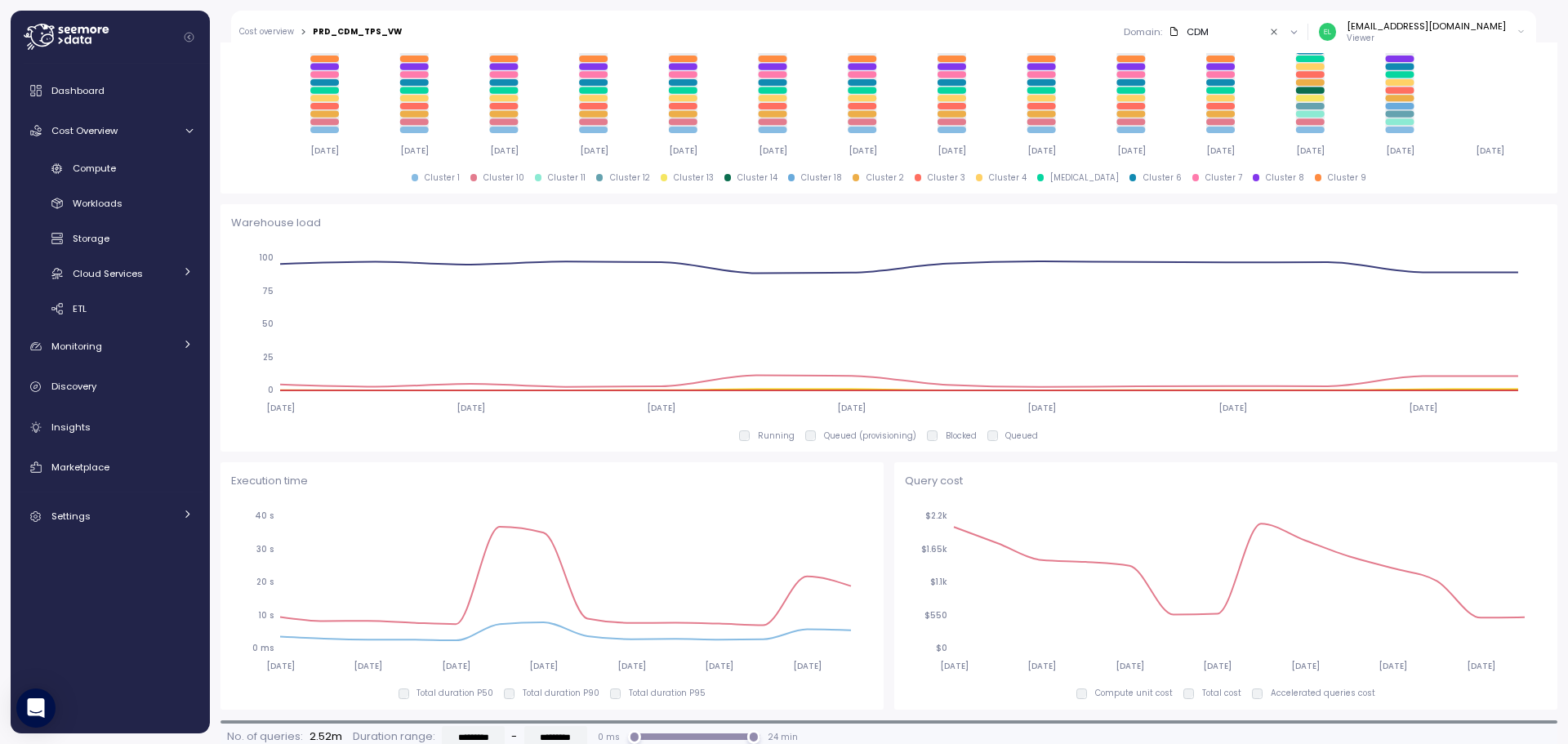
click at [484, 689] on p "Total duration P50" at bounding box center [455, 693] width 77 height 12
click at [529, 692] on p "Total duration P90" at bounding box center [561, 693] width 77 height 12
click at [466, 682] on div "2025-09-08 2025-09-10 2025-09-12 2025-09-14 2025-09-16 2025-09-18 2025-09-20 0 …" at bounding box center [551, 599] width 642 height 200
click at [463, 686] on div "2025-09-08 2025-09-10 2025-09-12 2025-09-14 2025-09-16 2025-09-18 2025-09-20 0 …" at bounding box center [551, 599] width 642 height 200
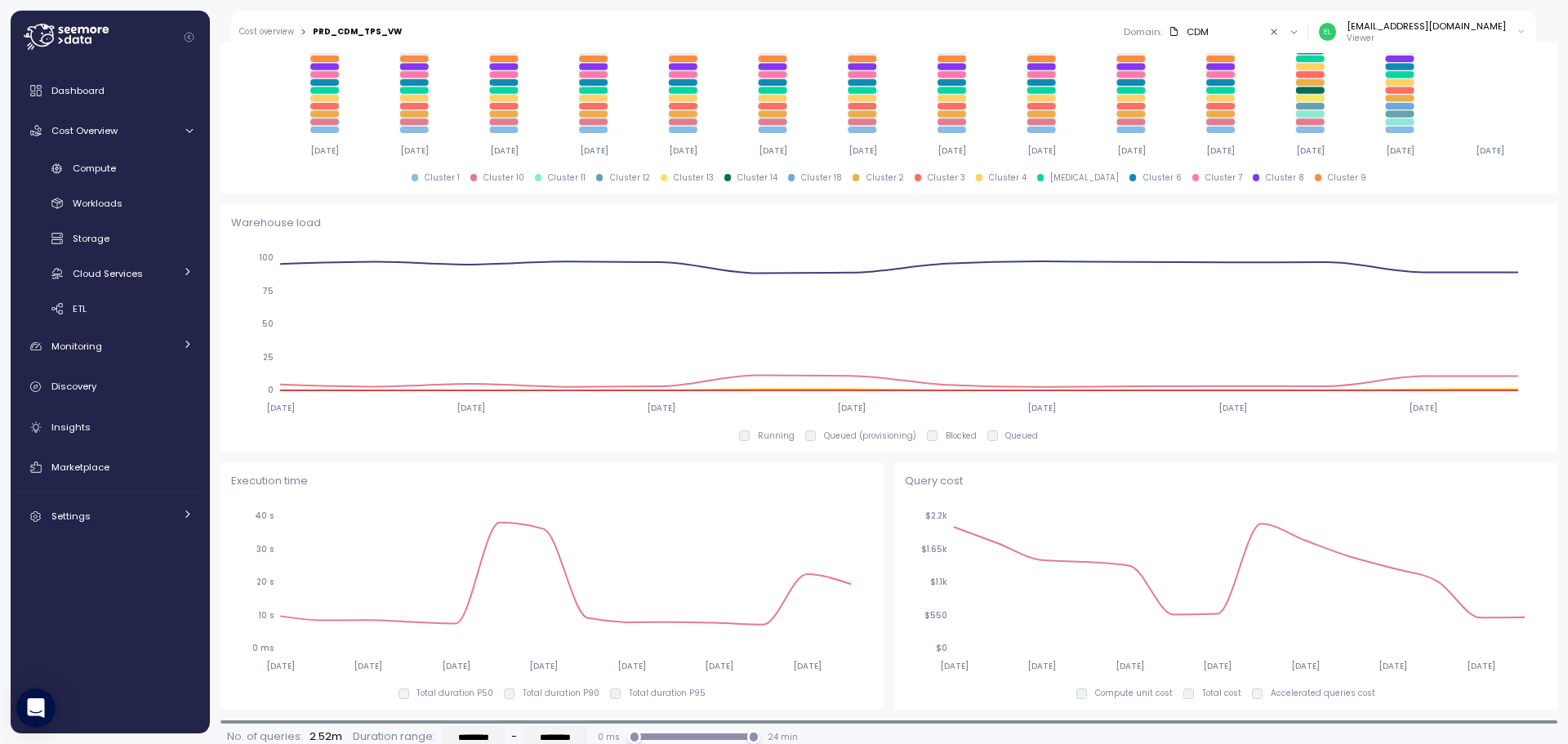
click at [464, 689] on p "Total duration P50" at bounding box center [455, 693] width 77 height 12
click at [643, 696] on p "Total duration P95" at bounding box center [668, 693] width 77 height 12
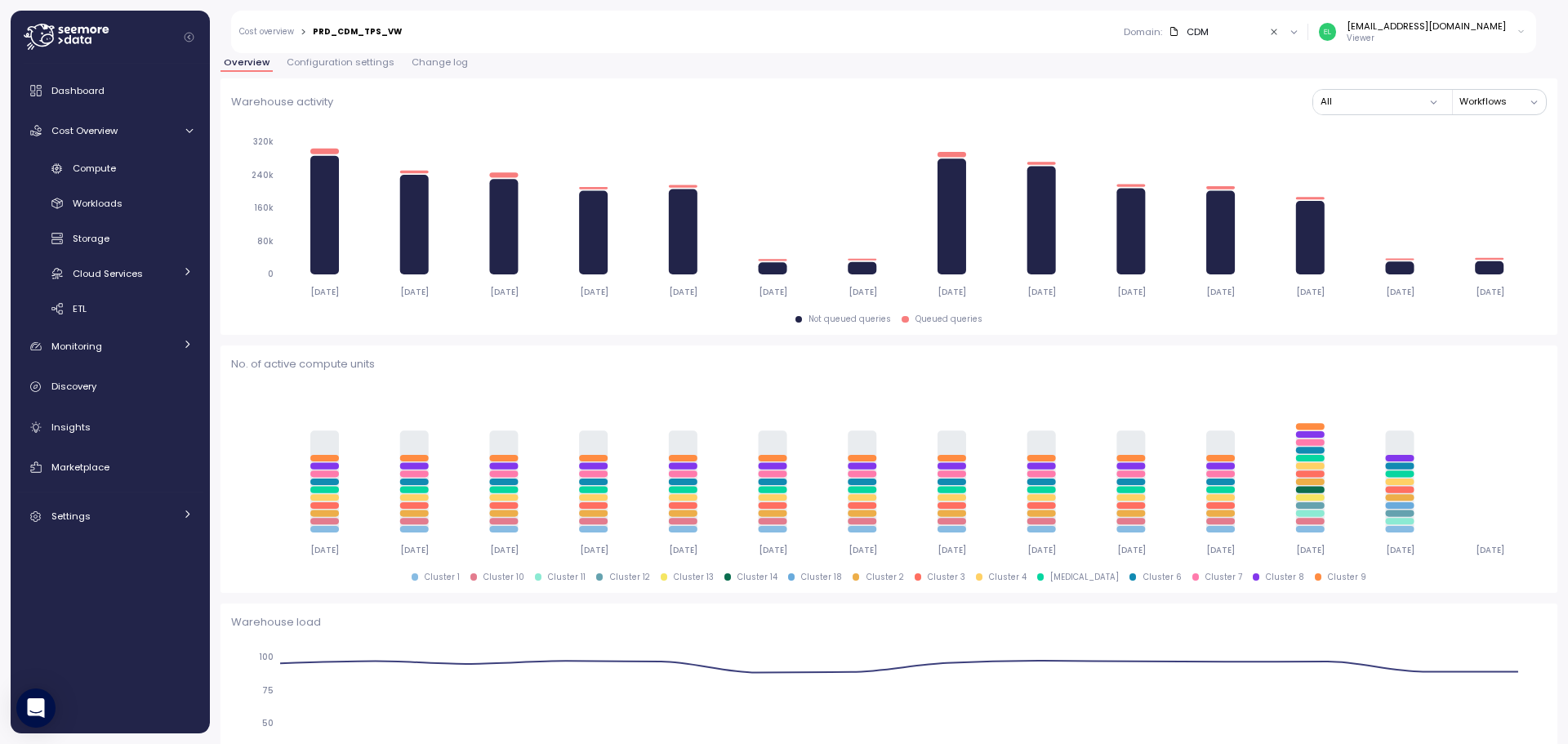
scroll to position [245, 0]
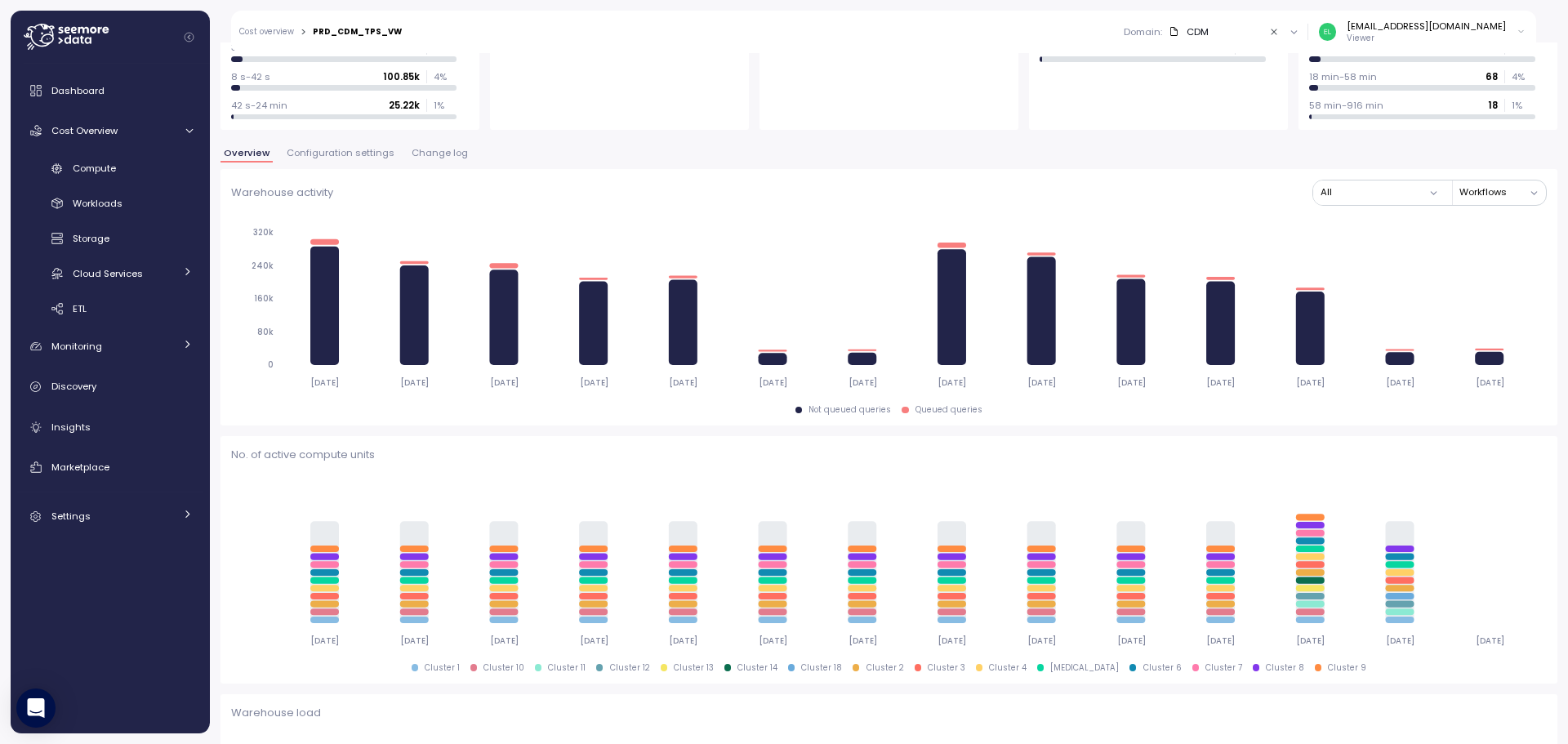
click at [436, 153] on span "Change log" at bounding box center [439, 153] width 56 height 9
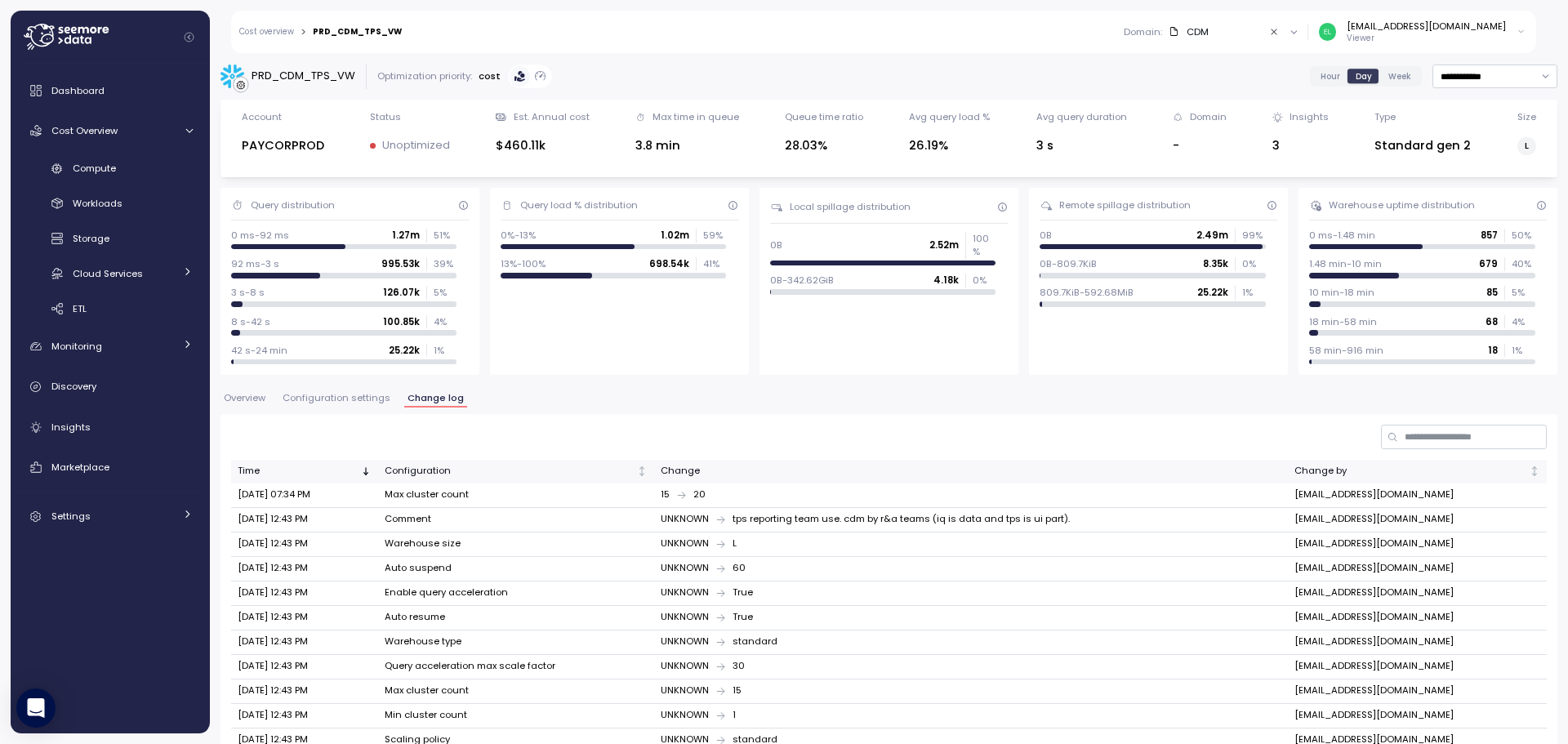
scroll to position [51, 0]
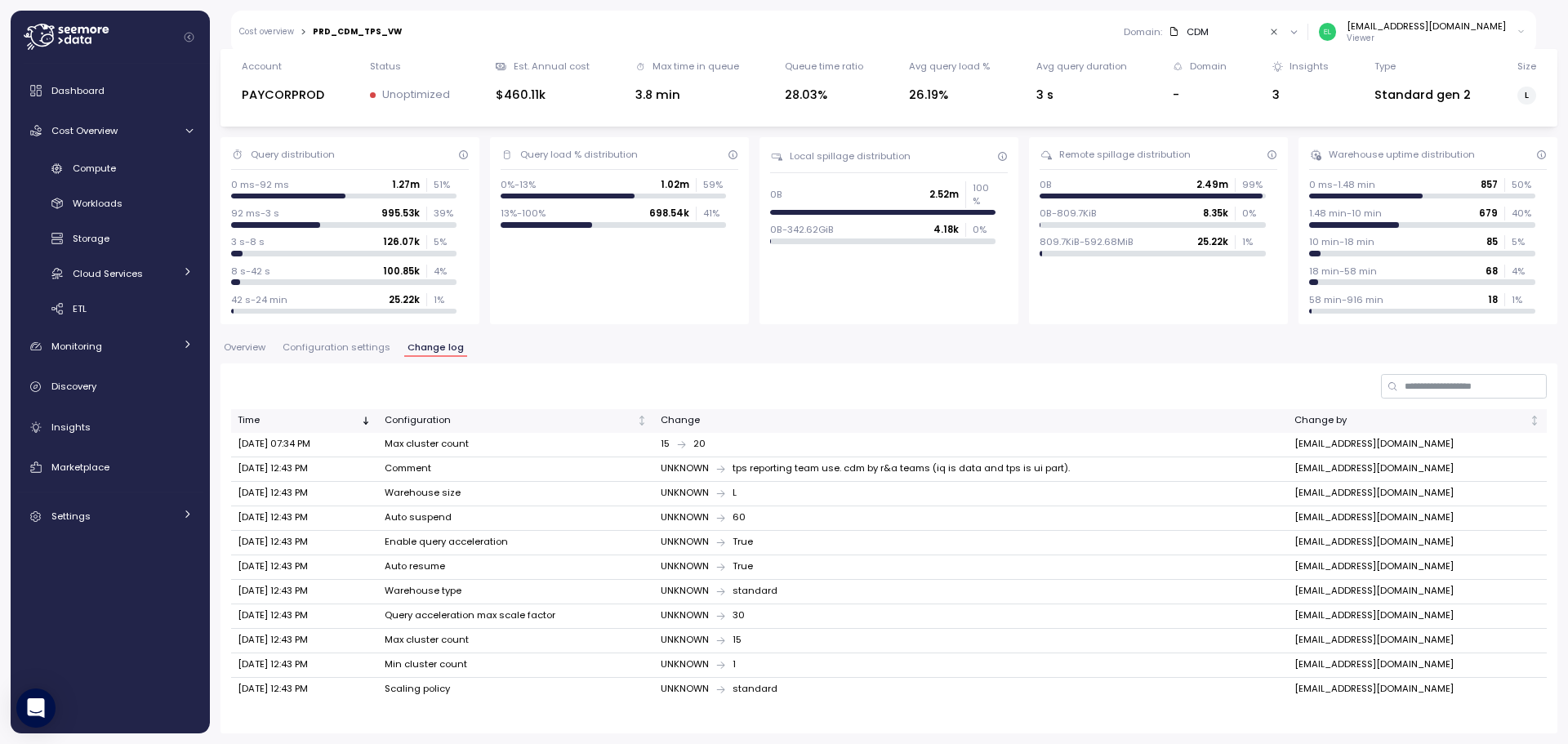
click at [247, 350] on span "Overview" at bounding box center [244, 347] width 42 height 9
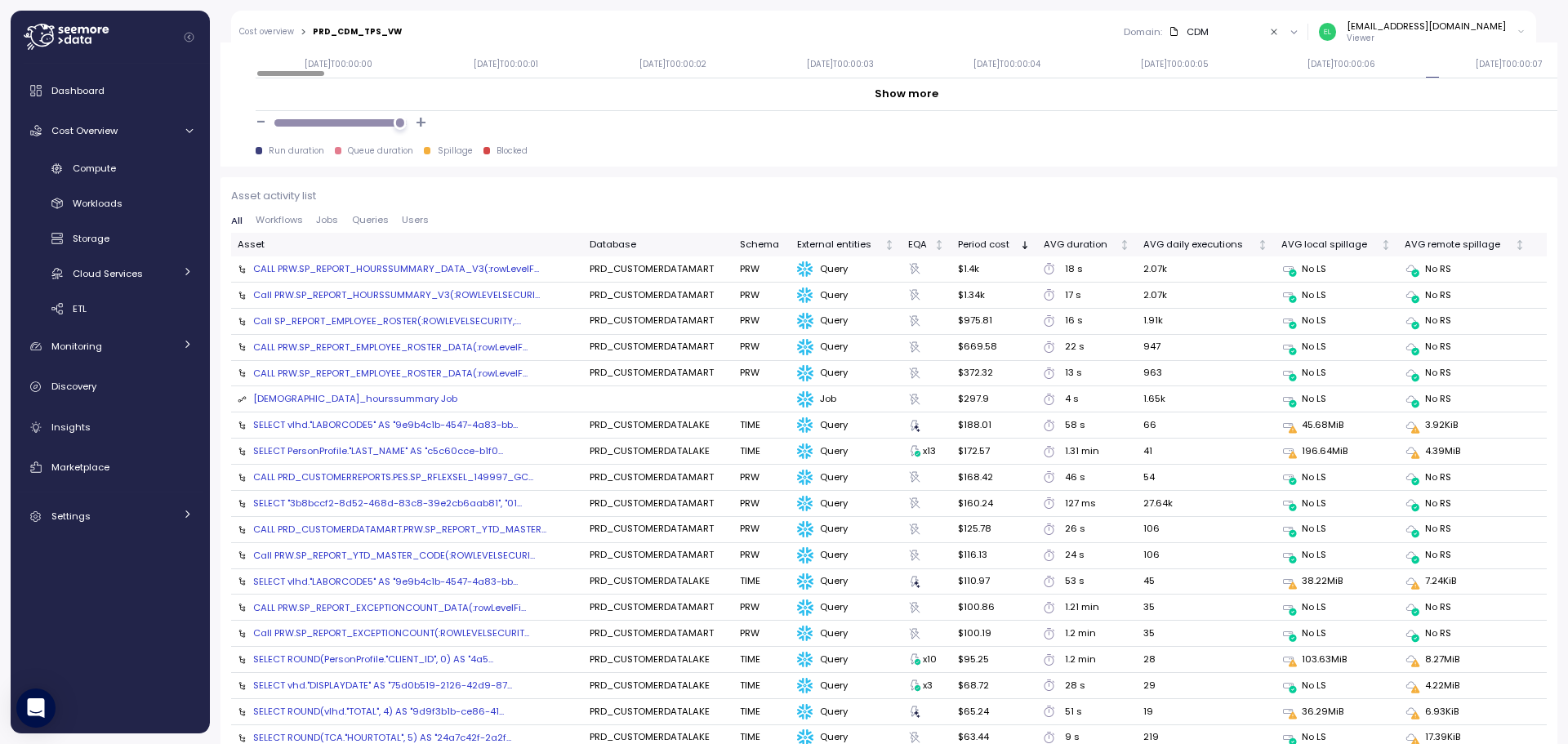
scroll to position [1766, 0]
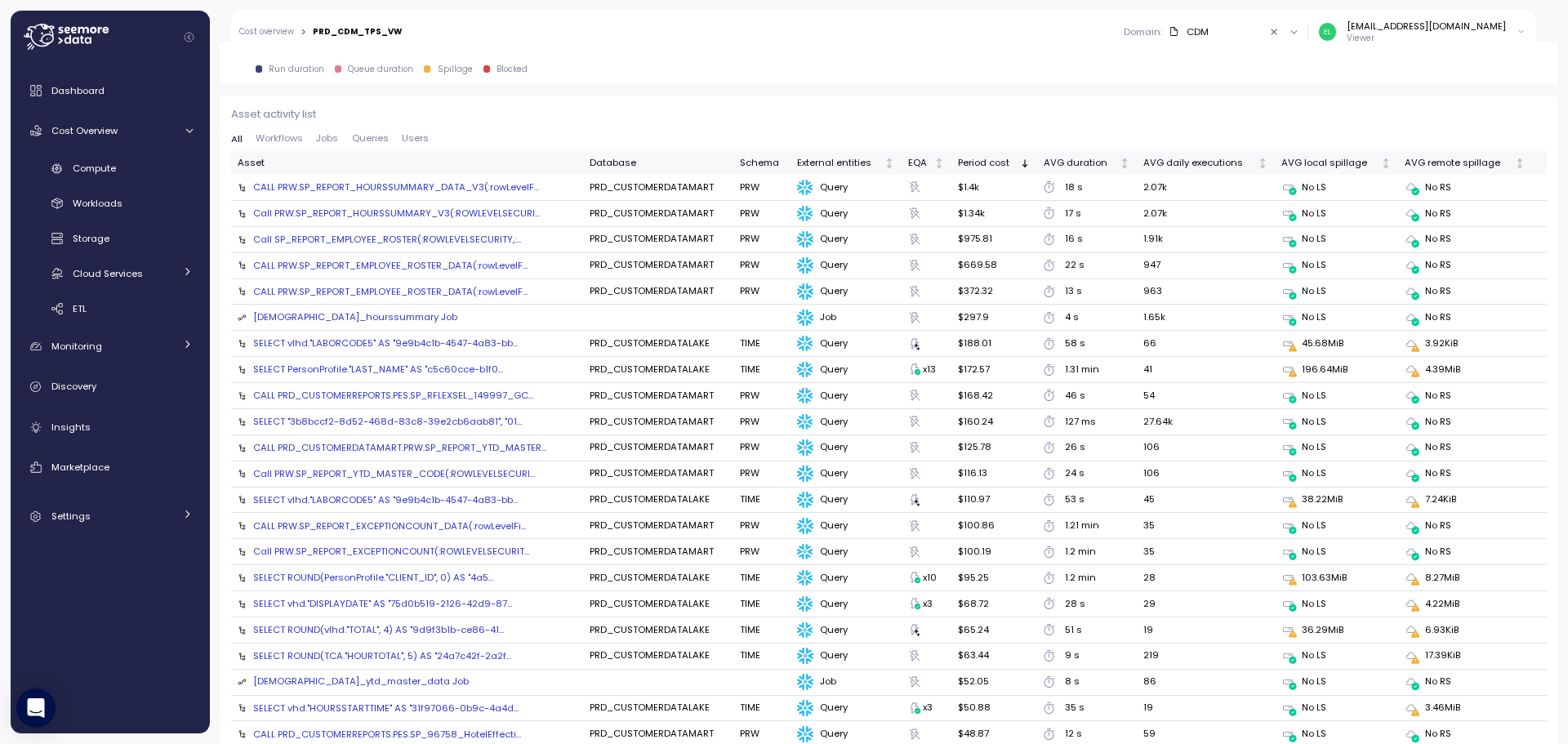
click at [375, 141] on span "Queries" at bounding box center [370, 139] width 37 height 9
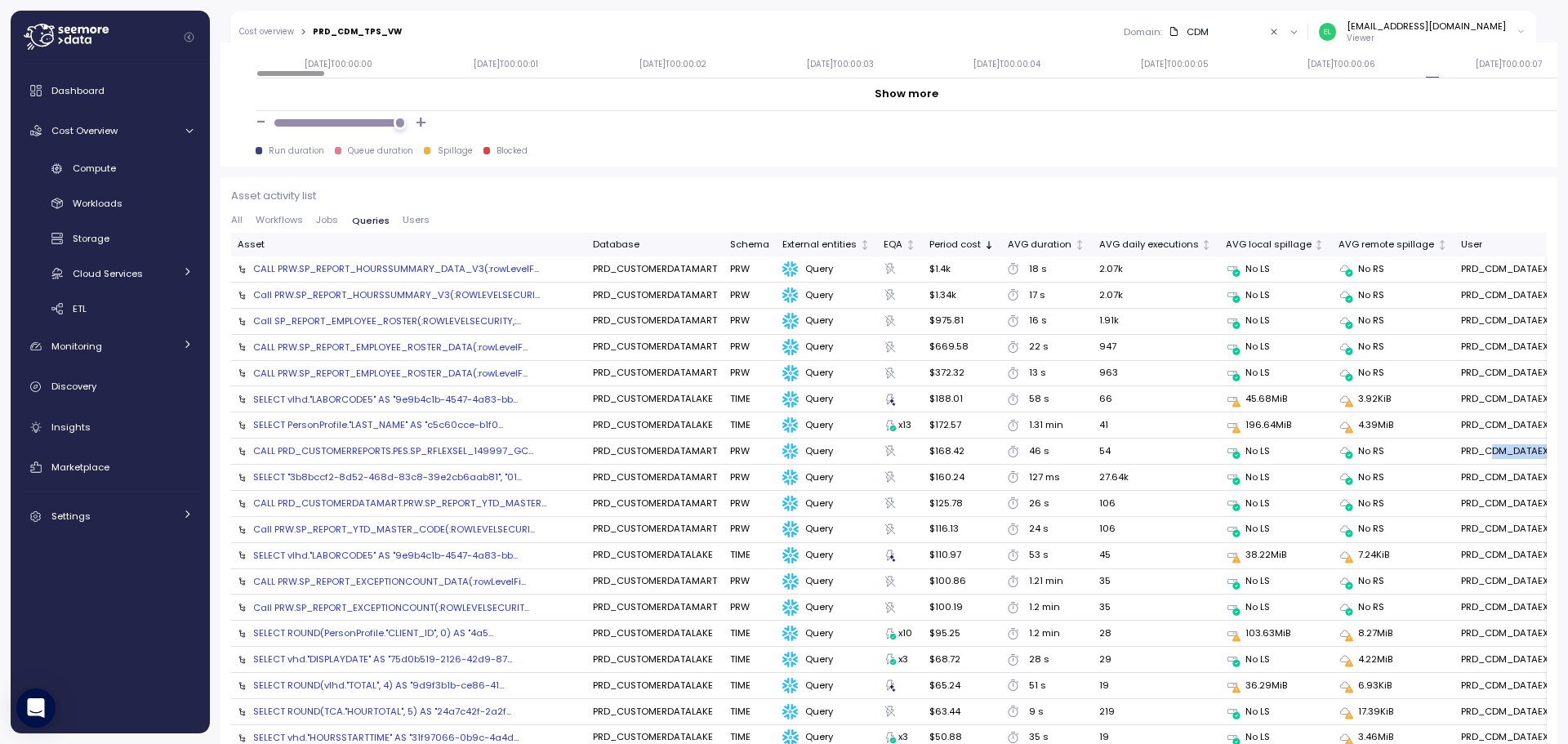
scroll to position [0, 21]
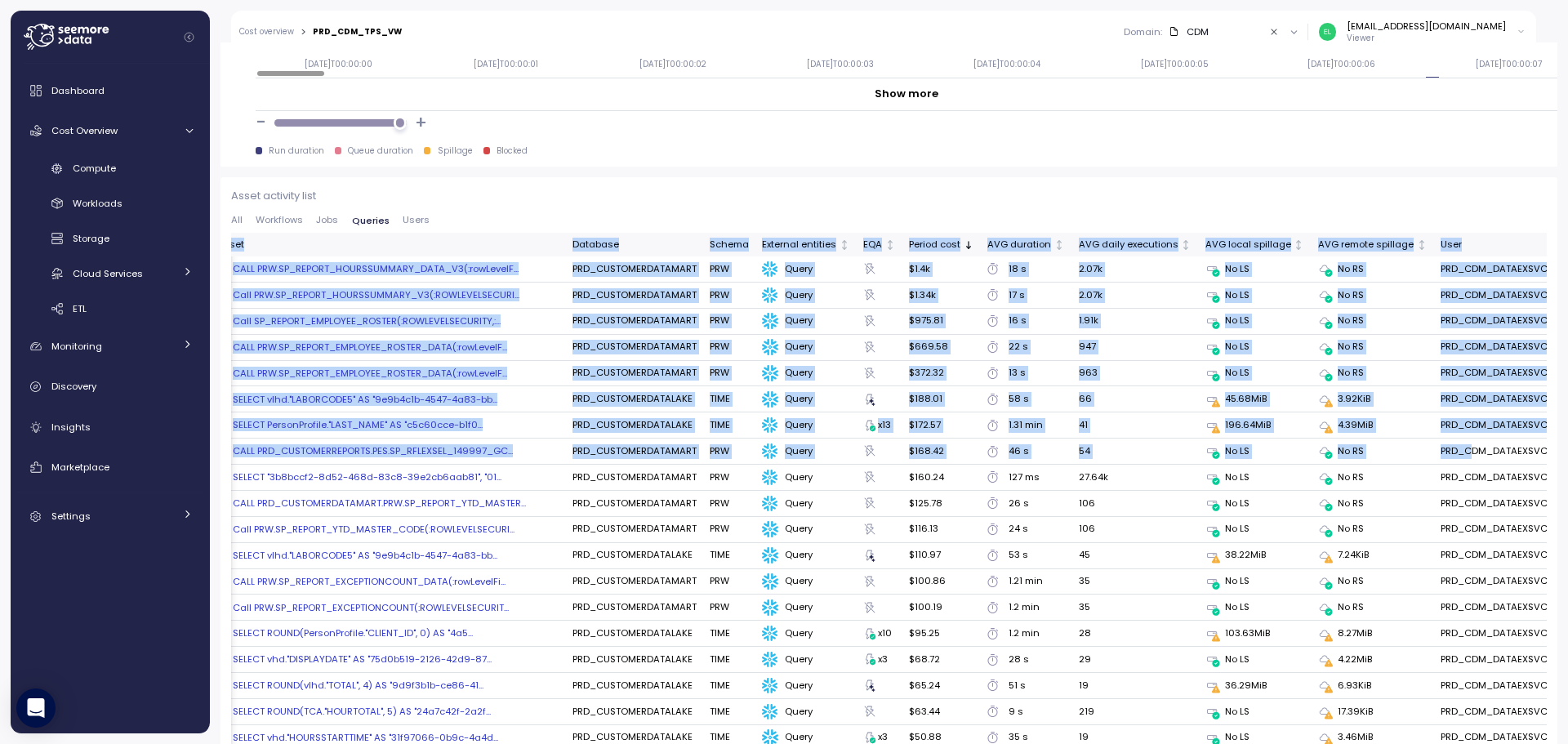
drag, startPoint x: 1453, startPoint y: 459, endPoint x: 1548, endPoint y: 457, distance: 95.0
click at [1548, 457] on div "**********" at bounding box center [890, 393] width 1359 height 702
click at [1495, 450] on td "PRD_CDM_DATAEXSVC_USR" at bounding box center [1506, 451] width 145 height 26
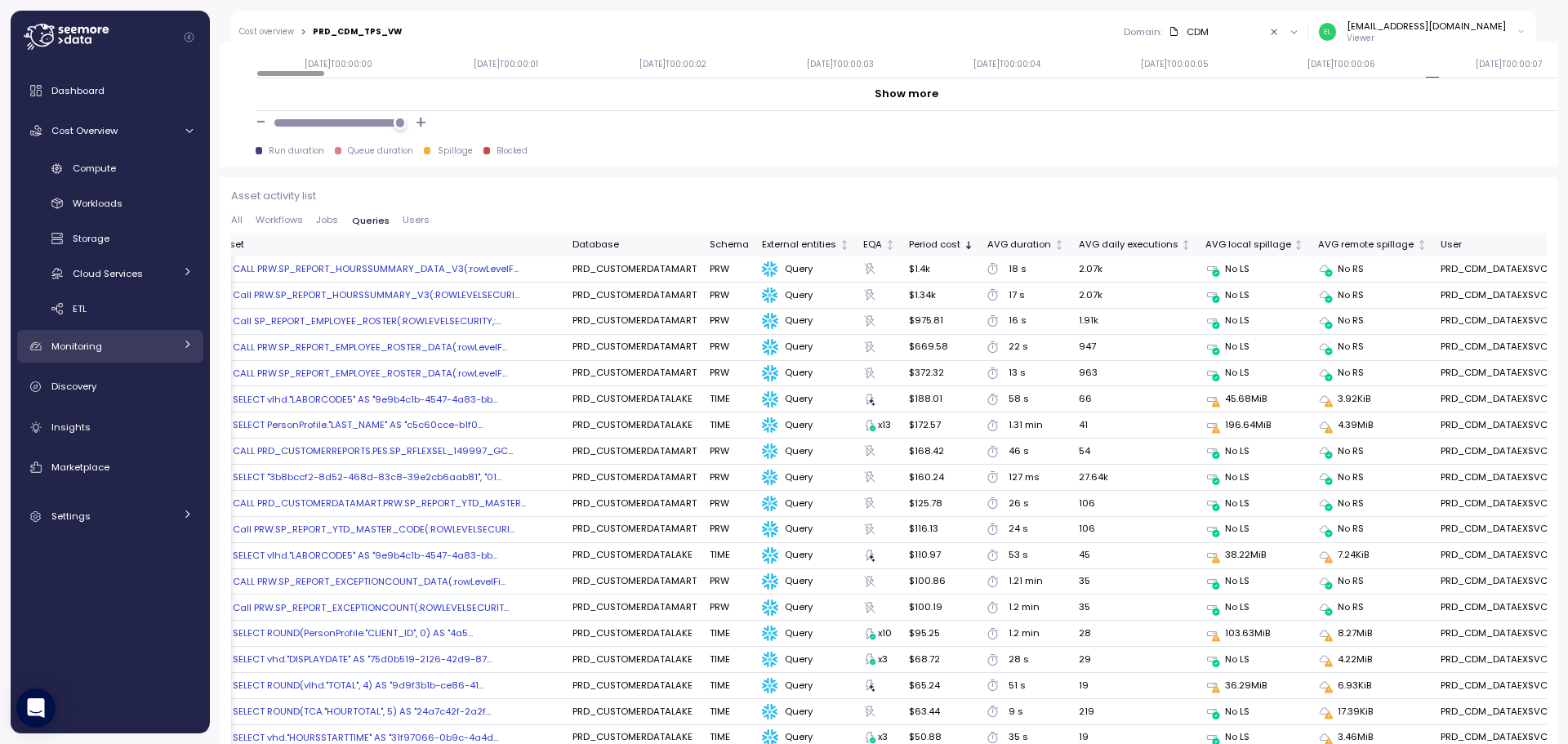
click at [81, 343] on span "Monitoring" at bounding box center [76, 346] width 51 height 13
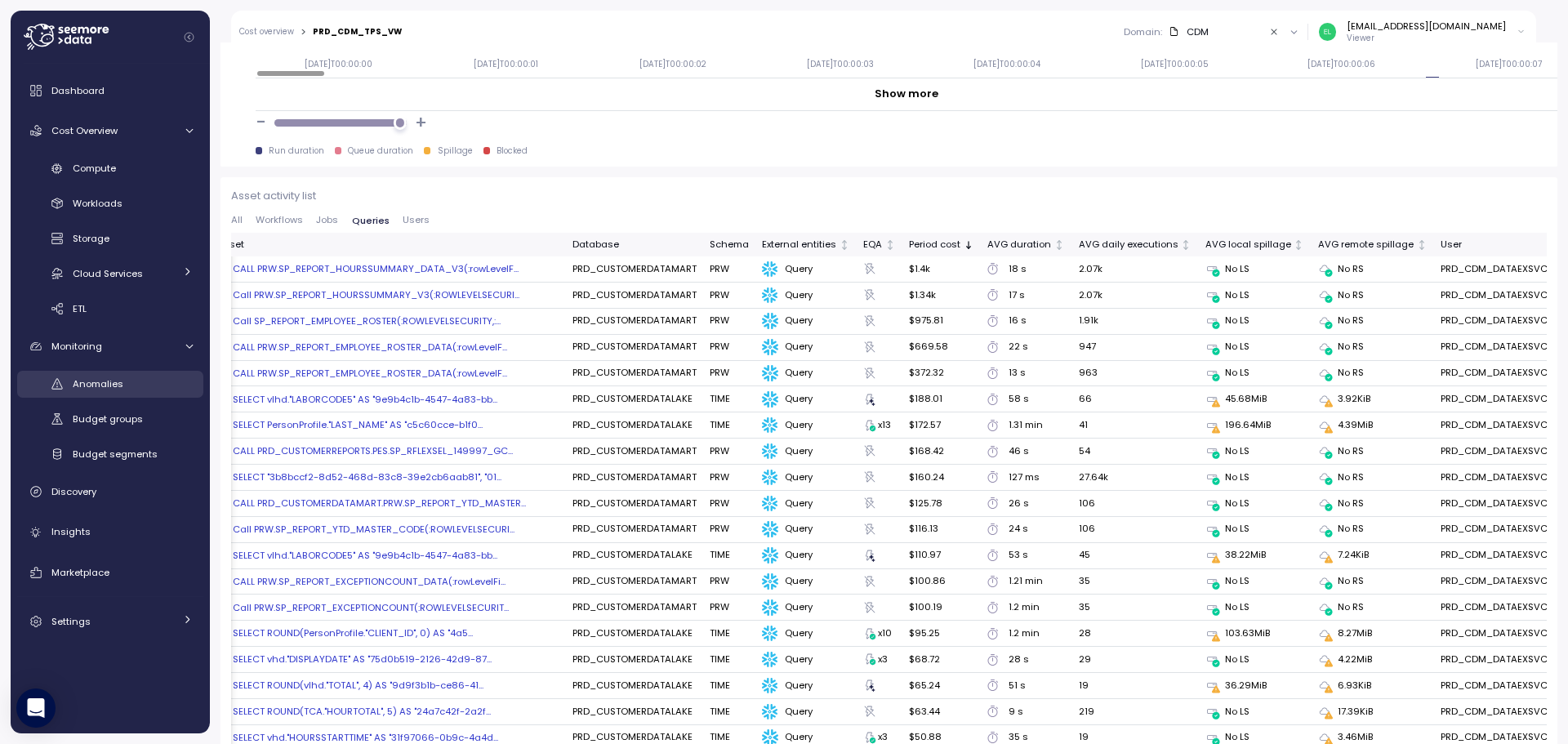
click at [102, 384] on span "Anomalies" at bounding box center [98, 384] width 51 height 13
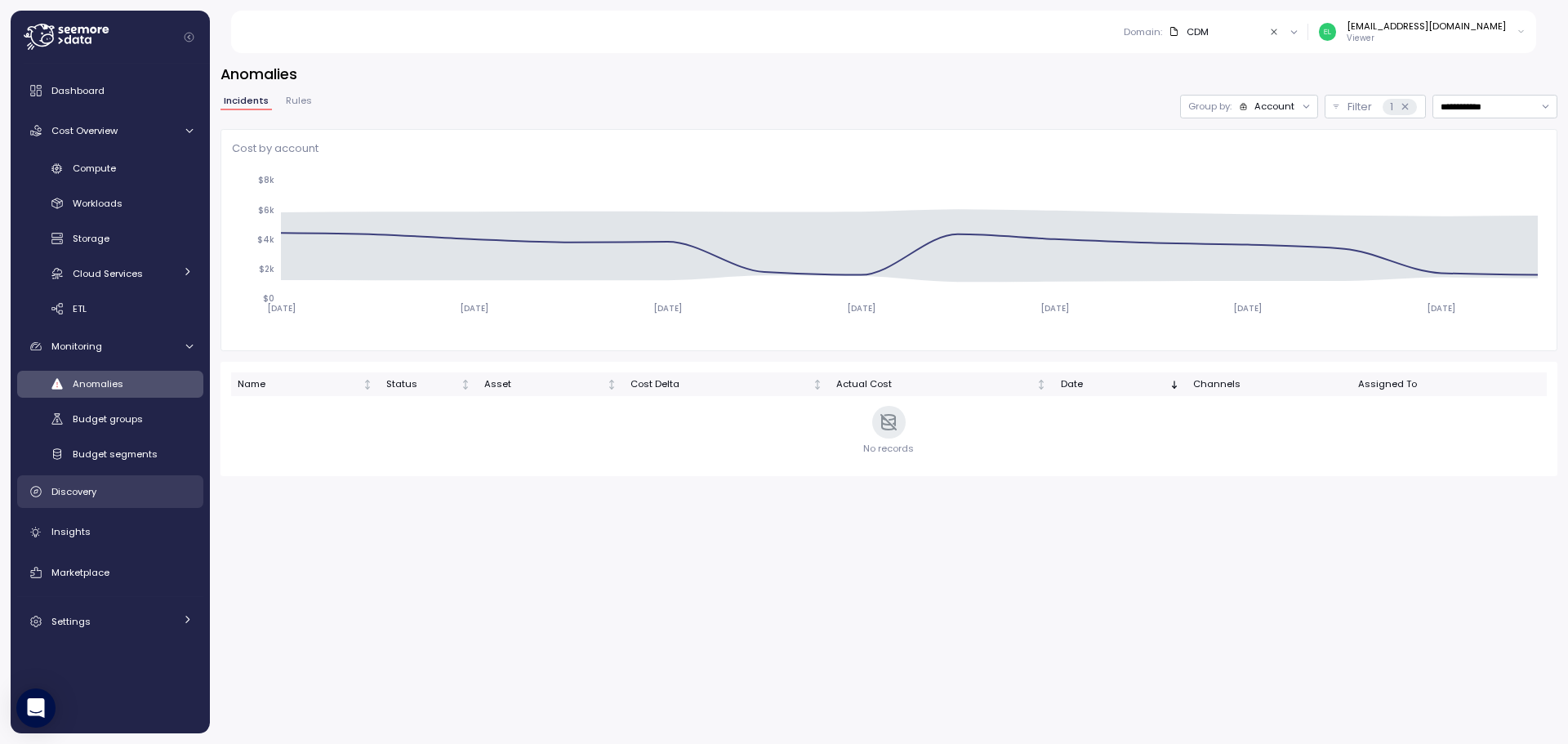
click at [91, 483] on div "Discovery" at bounding box center [122, 492] width 141 height 16
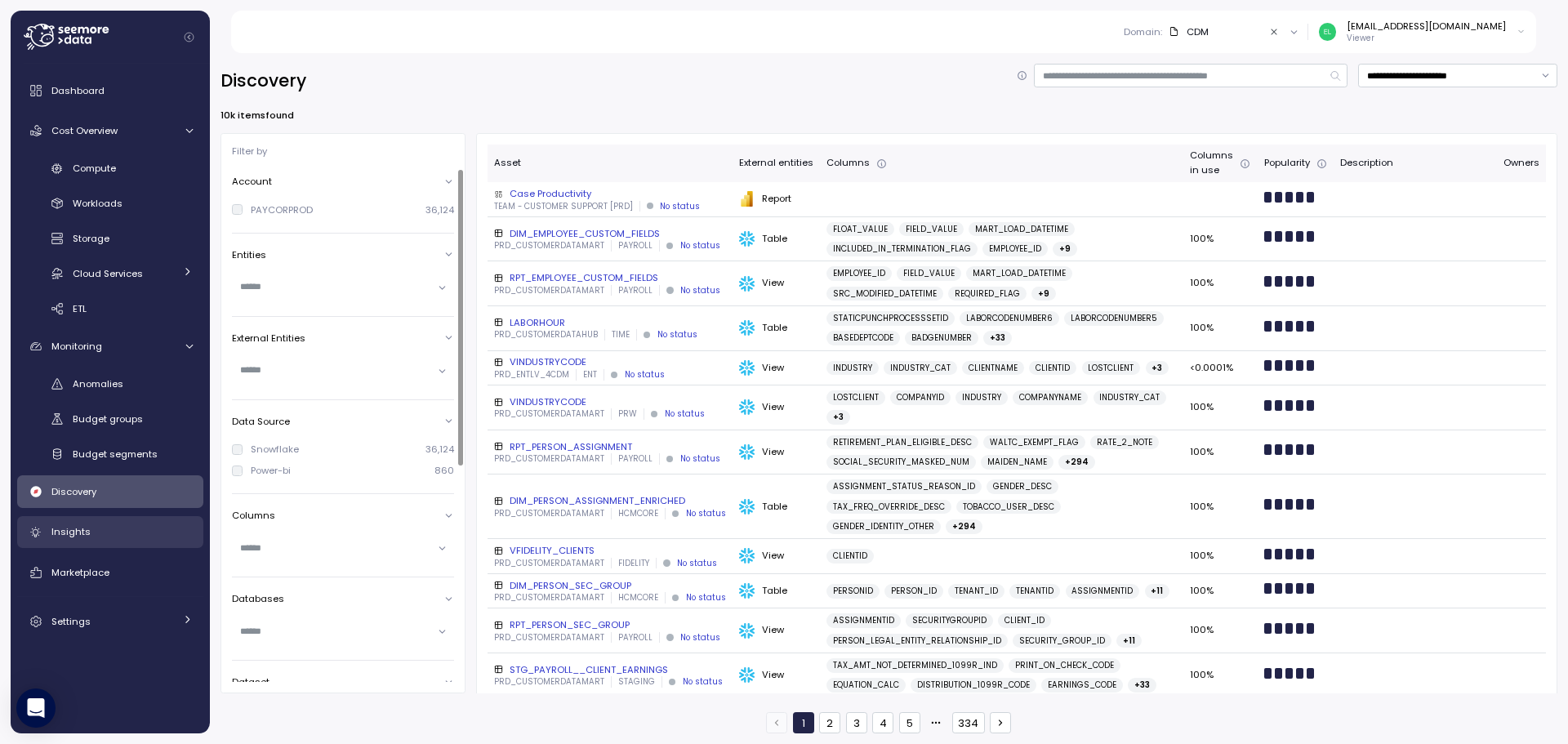
click at [81, 527] on span "Insights" at bounding box center [71, 532] width 39 height 13
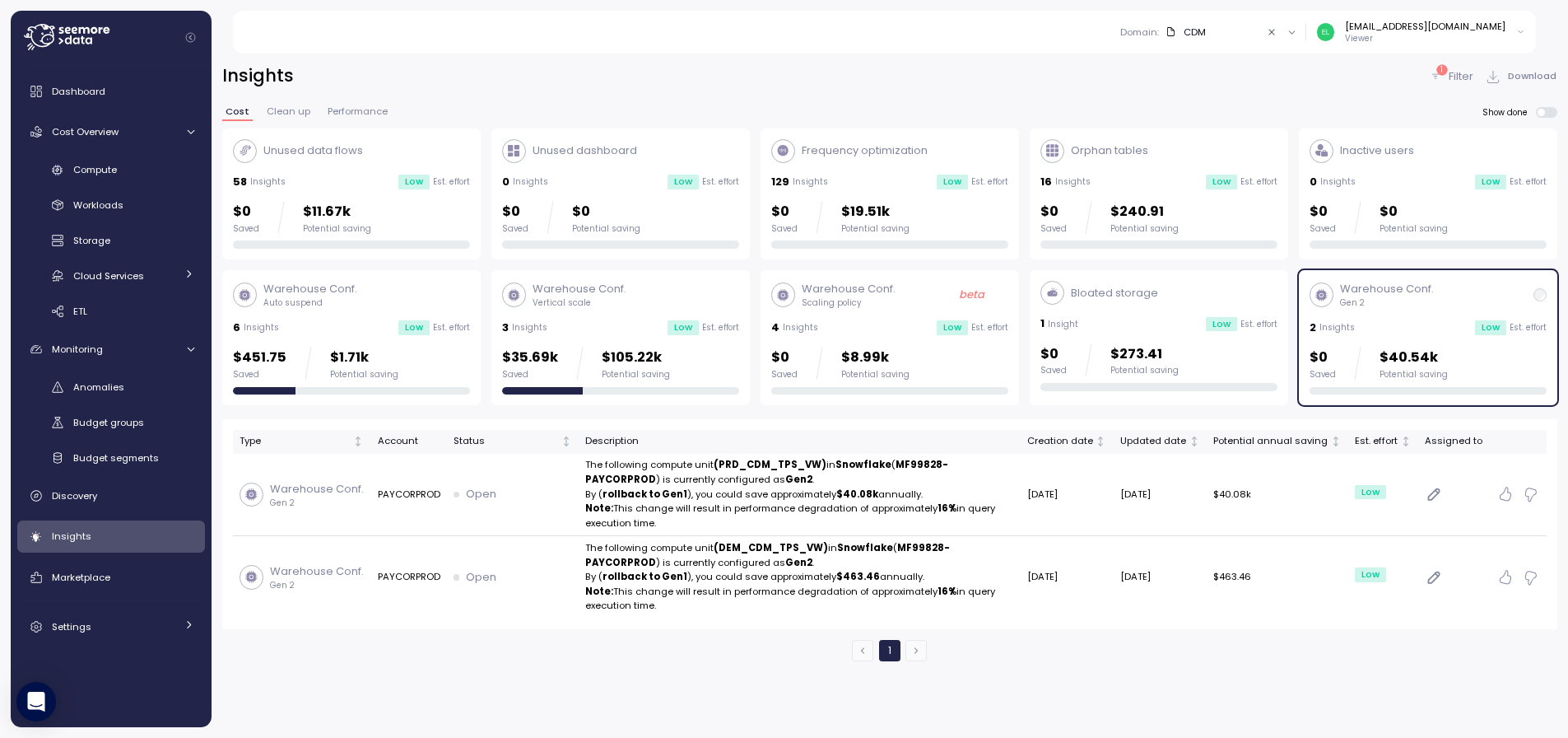
click at [532, 286] on p "Warehouse Conf." at bounding box center [579, 289] width 94 height 16
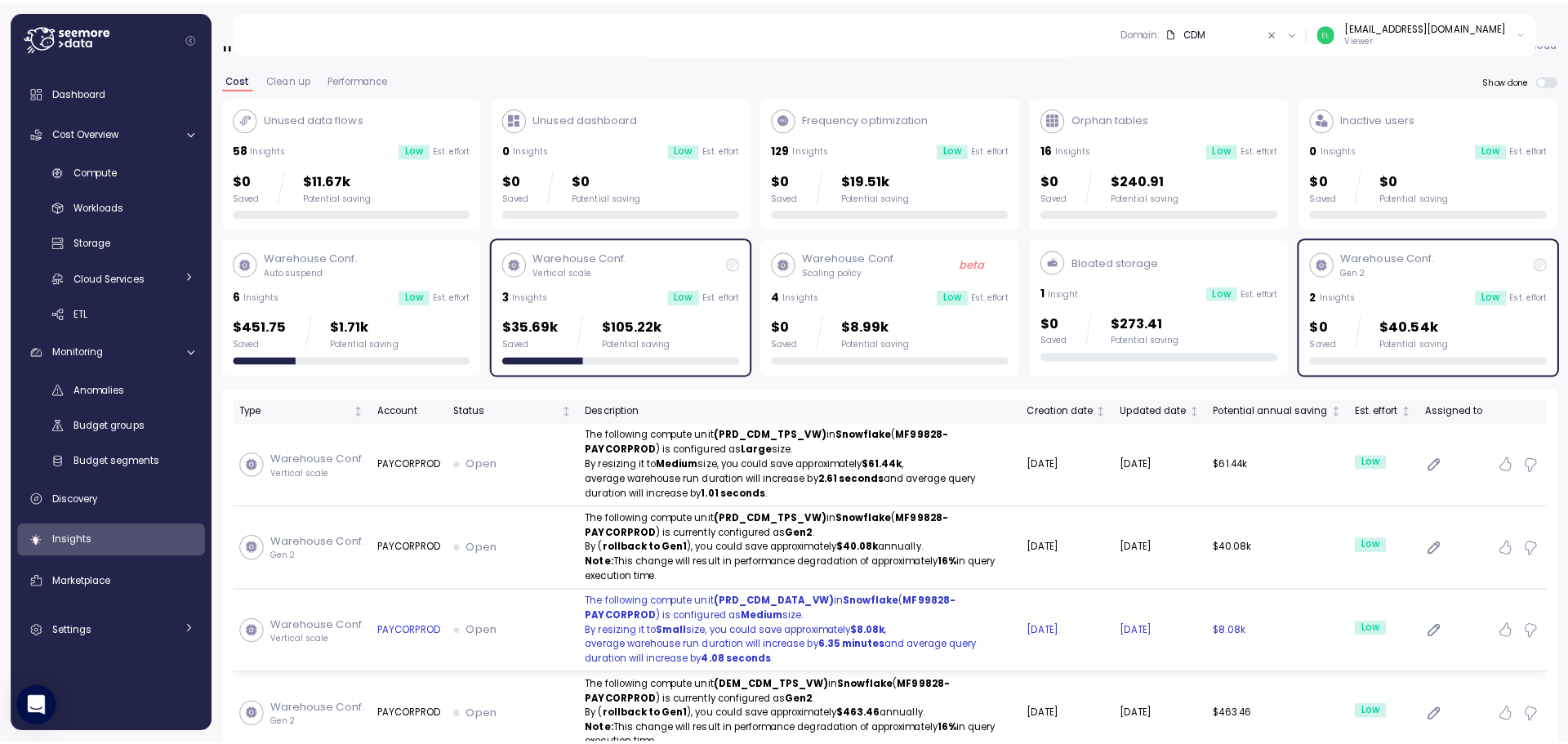
scroll to position [4, 0]
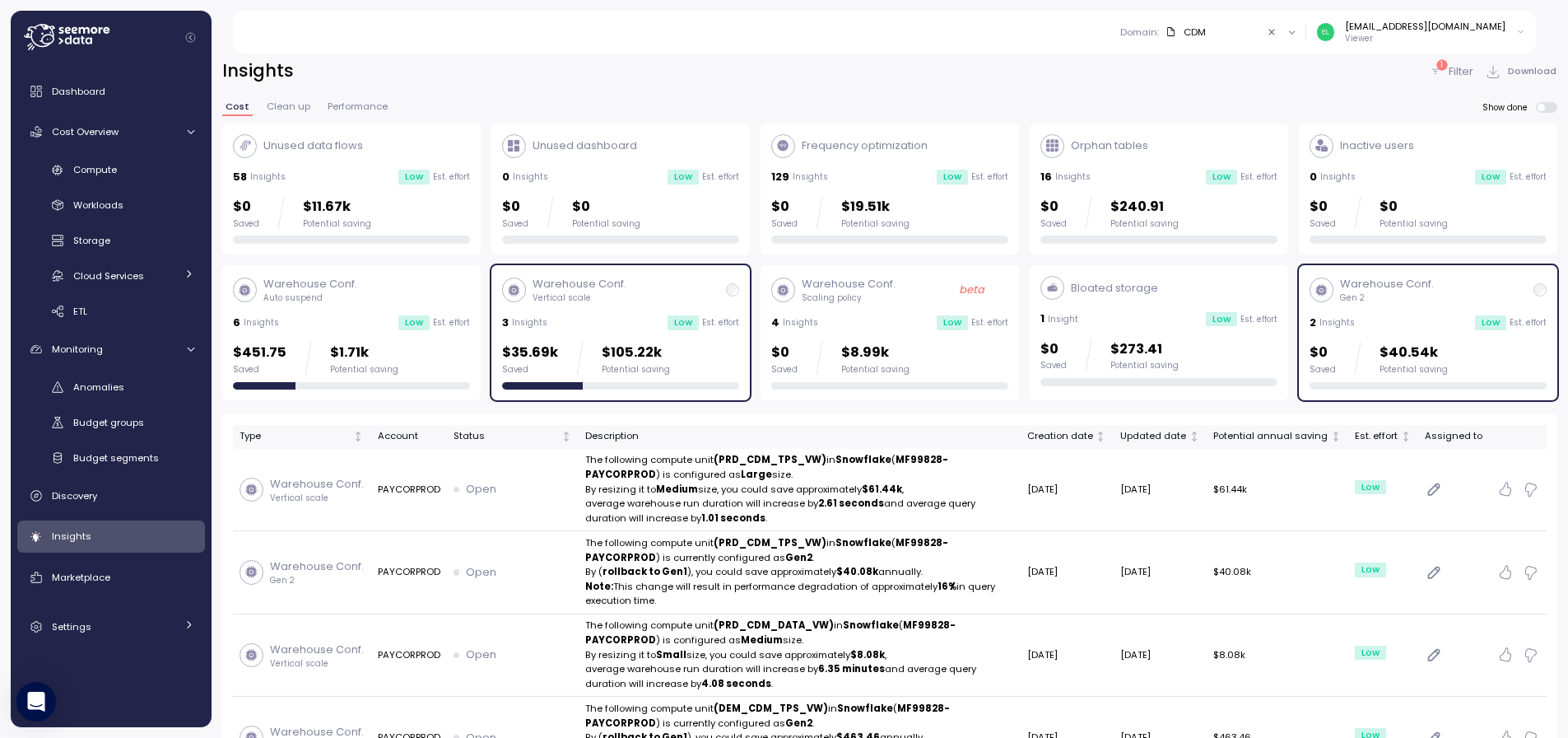
click at [918, 204] on div "$0 Saved $19.51k Potential saving" at bounding box center [890, 212] width 237 height 33
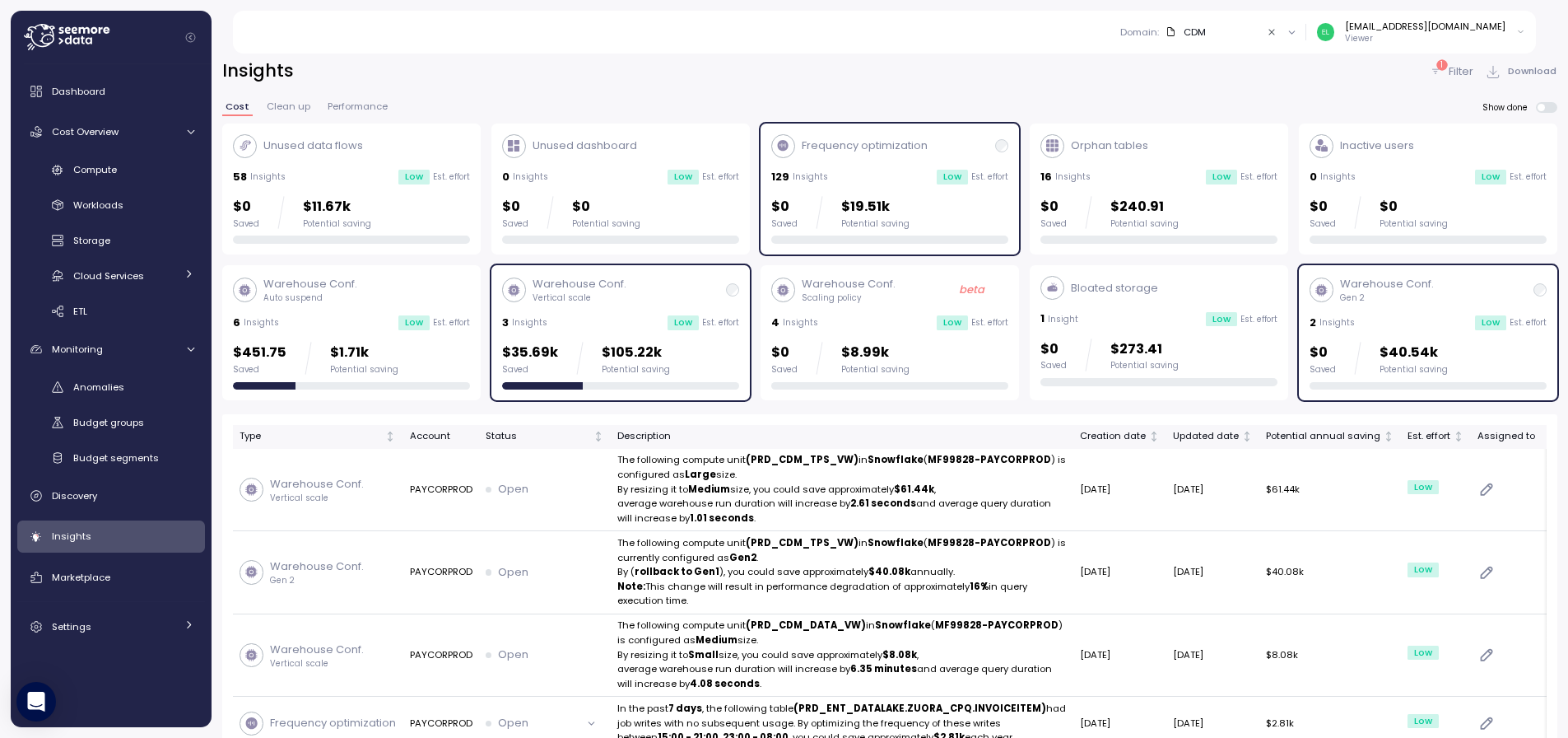
click at [285, 105] on span "Clean up" at bounding box center [289, 106] width 43 height 9
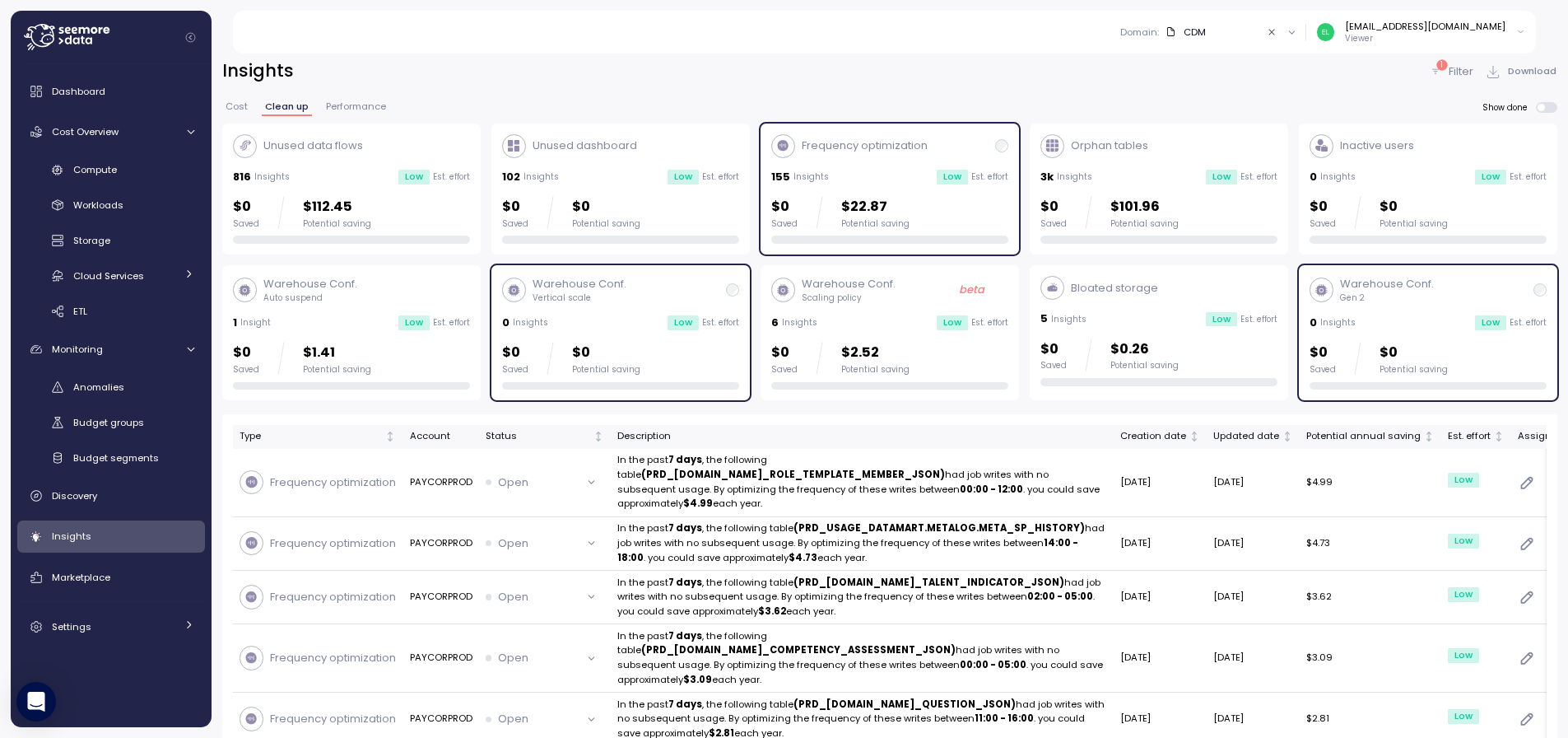
click at [1397, 335] on div "Warehouse Conf. Gen 2 0 Insights Low Est. effort $0 Saved $0 Potential saving" at bounding box center [1428, 333] width 237 height 114
click at [650, 299] on div "Warehouse Conf. Vertical scale" at bounding box center [621, 290] width 237 height 28
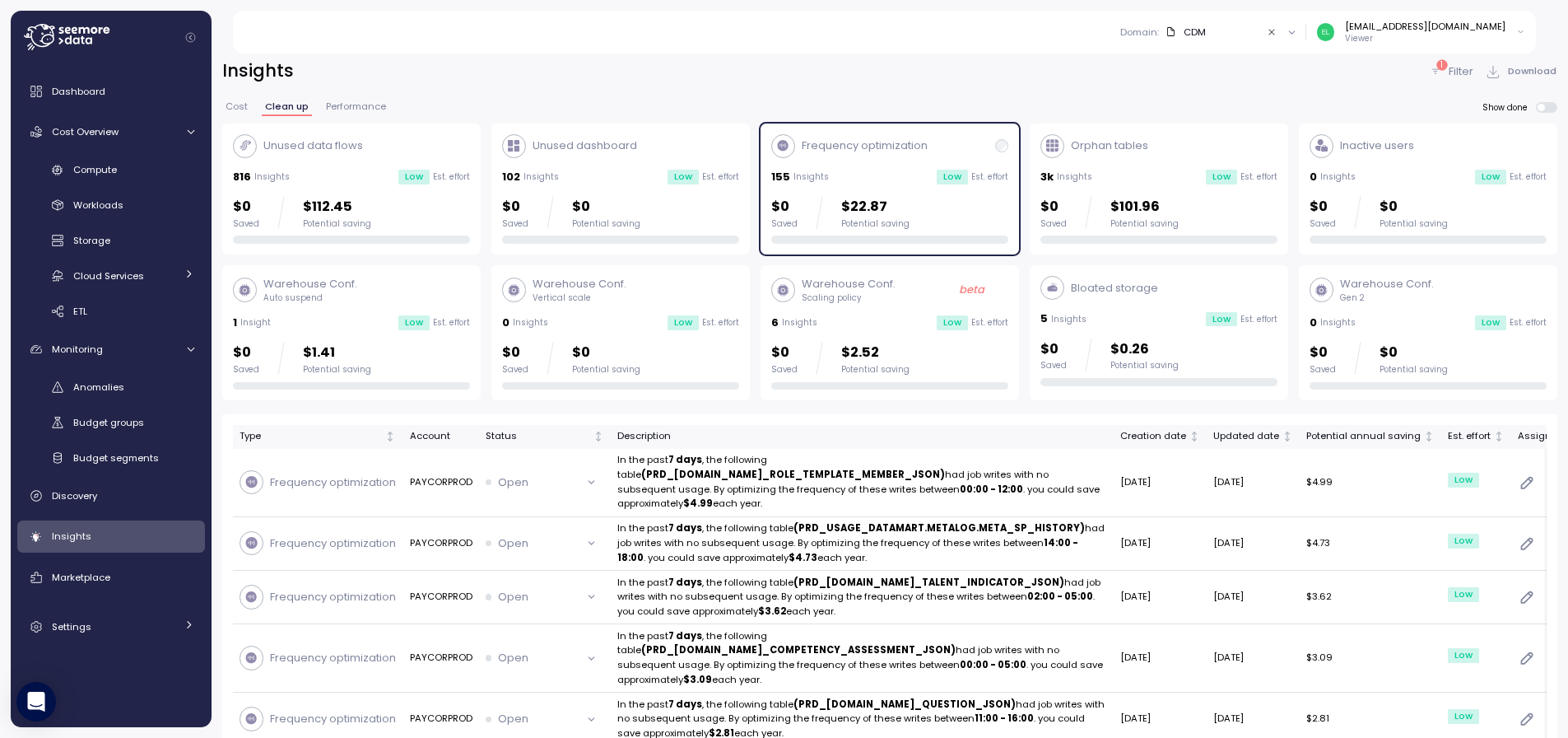
click at [351, 103] on span "Performance" at bounding box center [355, 106] width 60 height 9
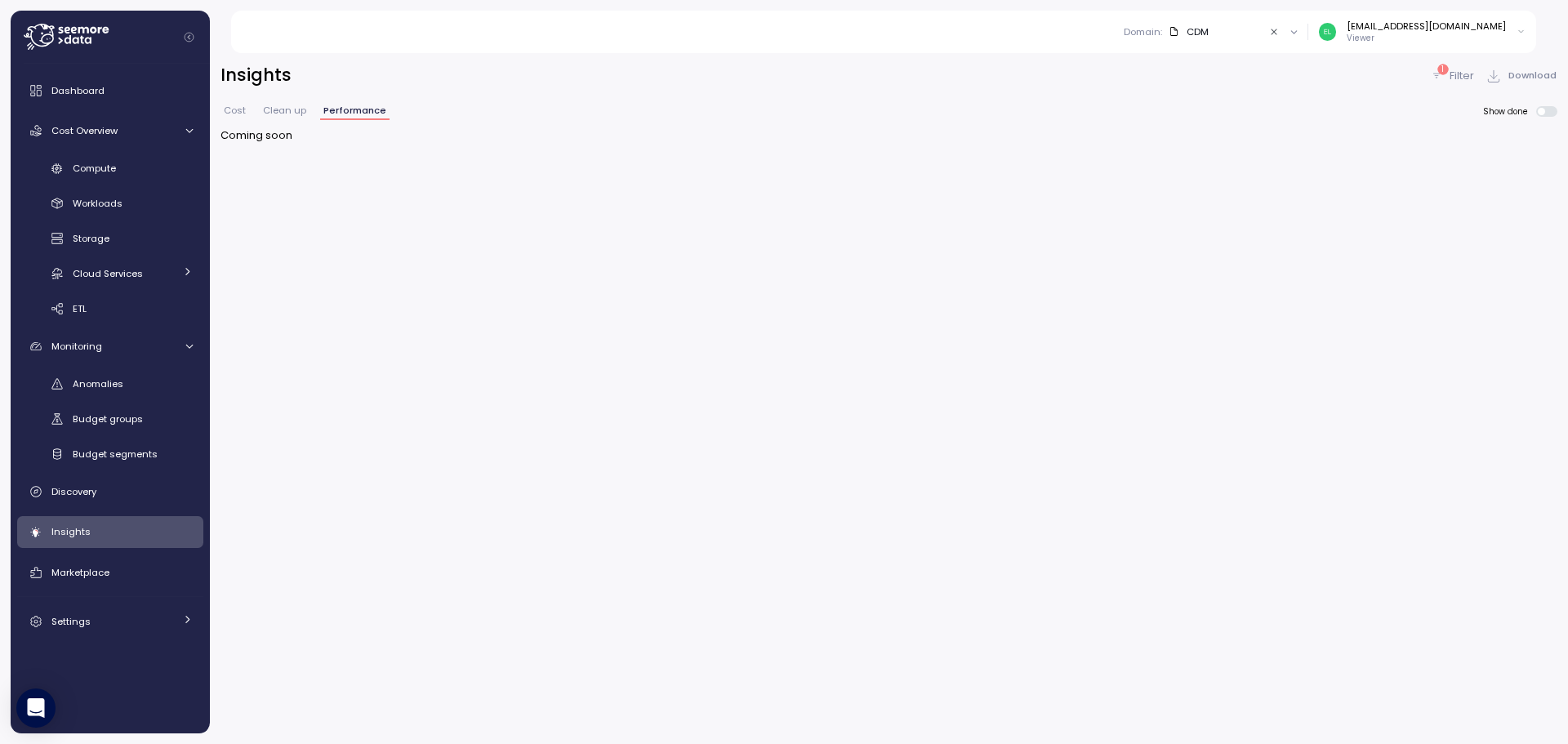
click at [238, 113] on span "Cost" at bounding box center [234, 111] width 22 height 9
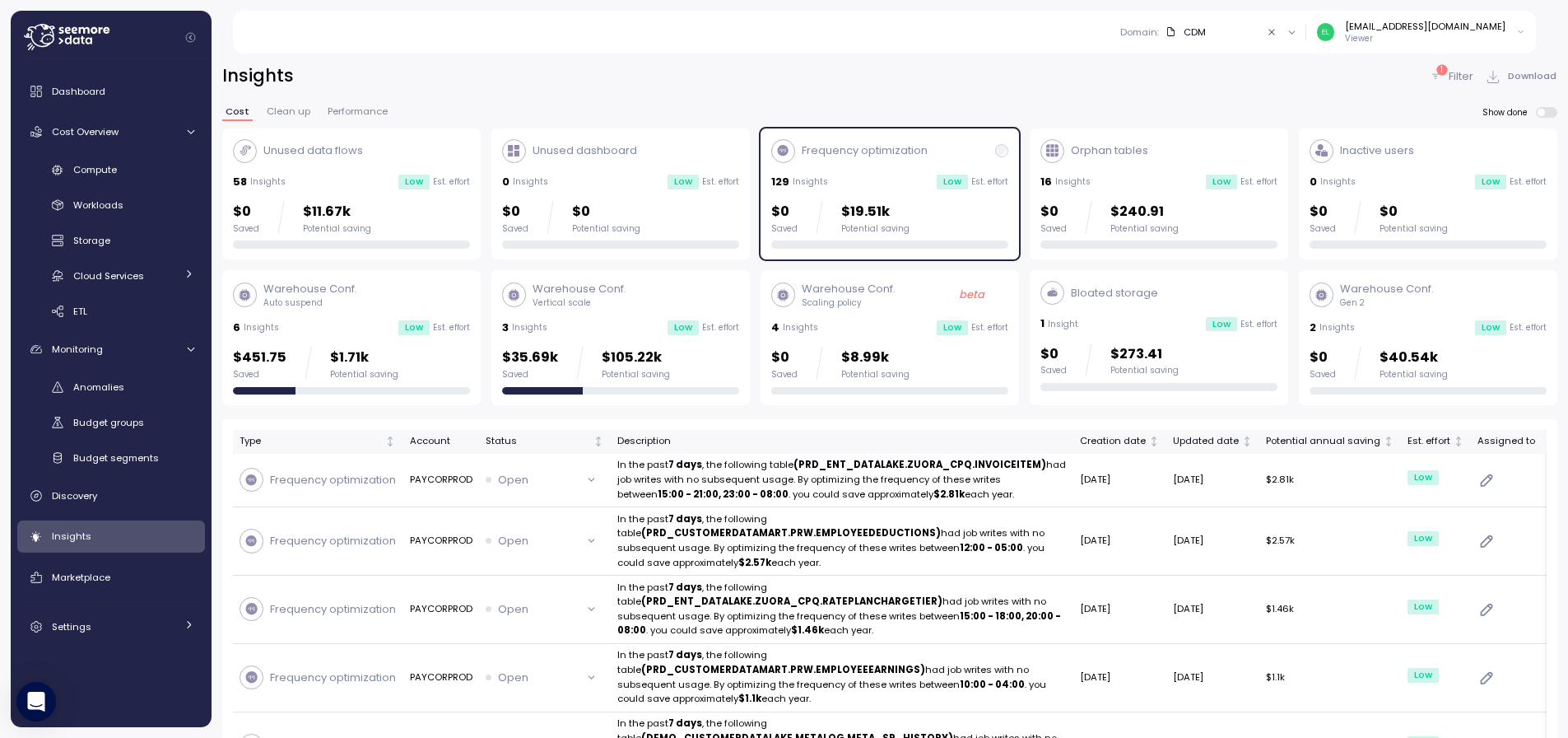
click at [569, 334] on div "3 Insights Low Est. effort" at bounding box center [621, 327] width 237 height 16
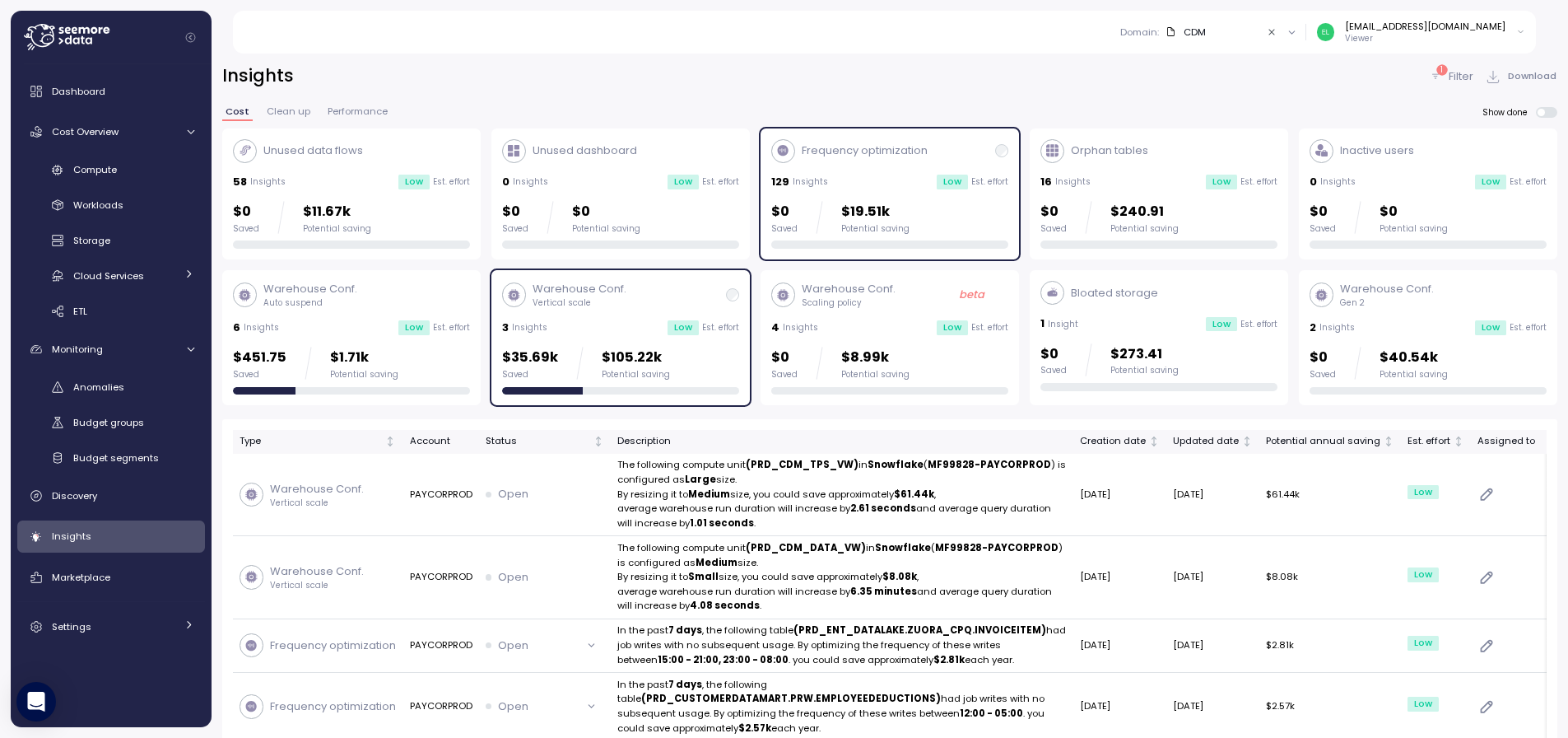
click at [912, 171] on div "Frequency optimization 129 Insights Low Est. effort $0 Saved $19.51k Potential …" at bounding box center [890, 194] width 237 height 110
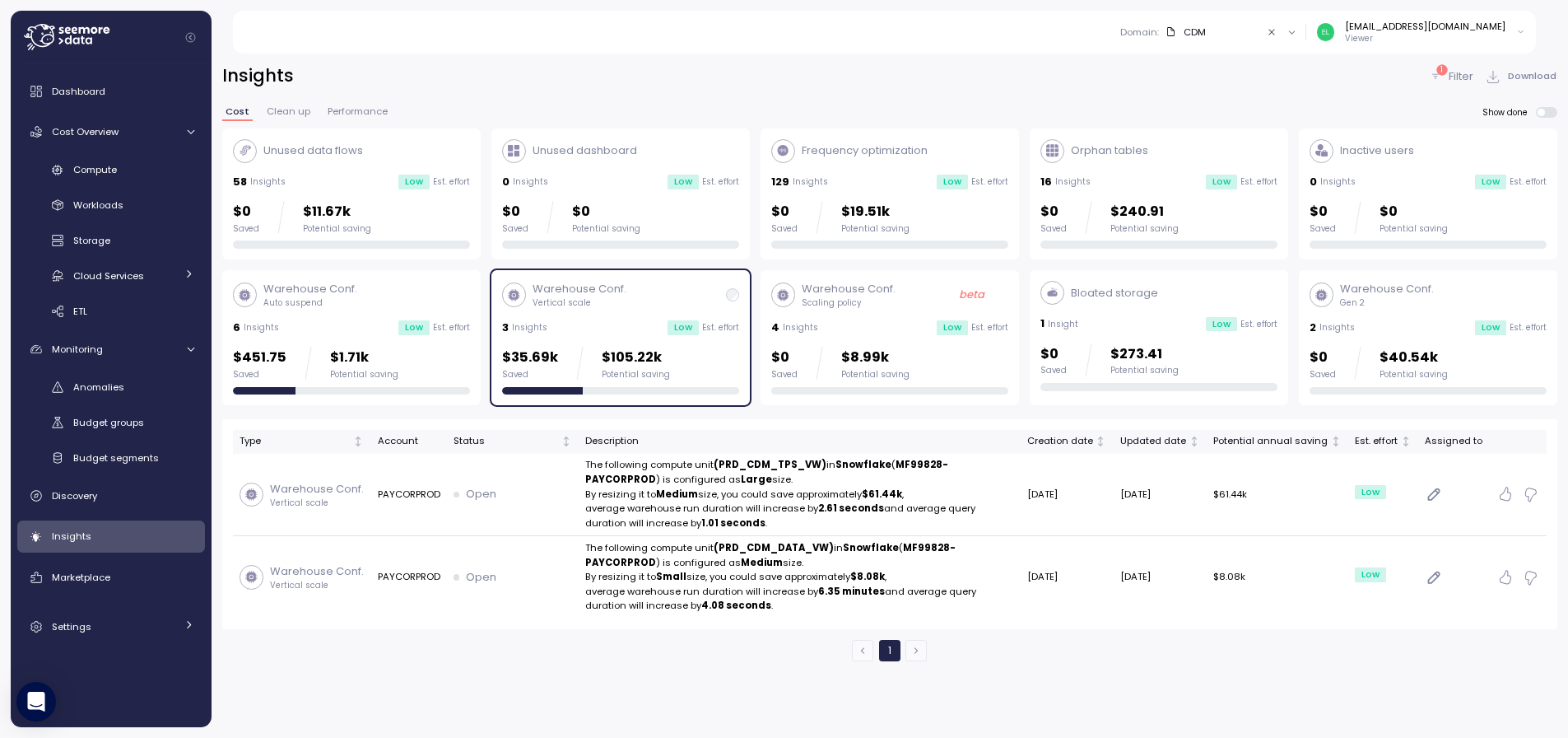
click at [1475, 329] on div "Low" at bounding box center [1490, 327] width 32 height 14
